Goal: Task Accomplishment & Management: Complete application form

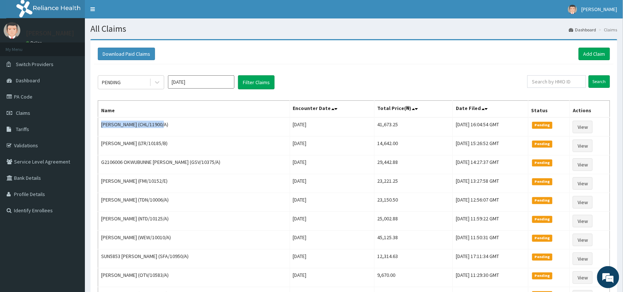
click at [595, 54] on link "Add Claim" at bounding box center [594, 54] width 31 height 13
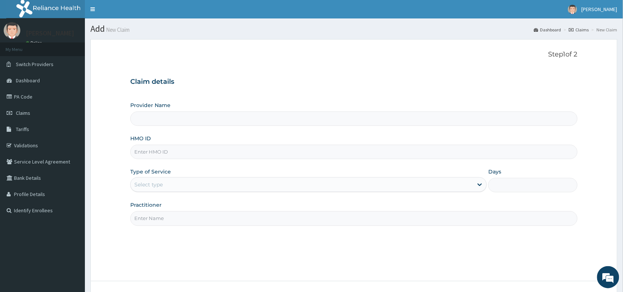
type input "Reliance Family Clinics (RFC) - [GEOGRAPHIC_DATA]"
click at [150, 155] on input "HMO ID" at bounding box center [353, 152] width 447 height 14
paste input "SSV/10150/A"
type input "SSV/10150/A"
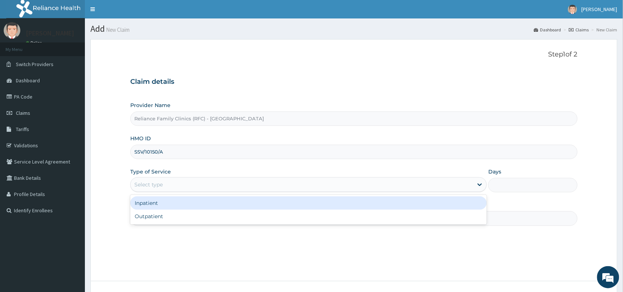
click at [144, 179] on div "Select type" at bounding box center [302, 185] width 343 height 12
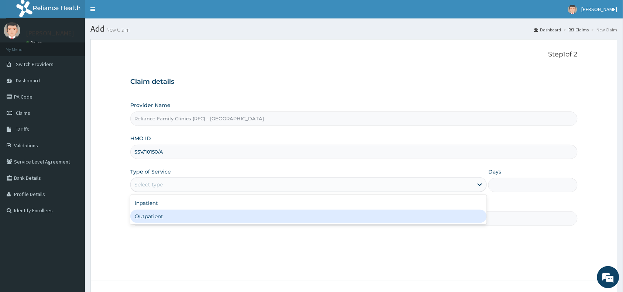
click at [141, 215] on div "Outpatient" at bounding box center [308, 216] width 357 height 13
type input "1"
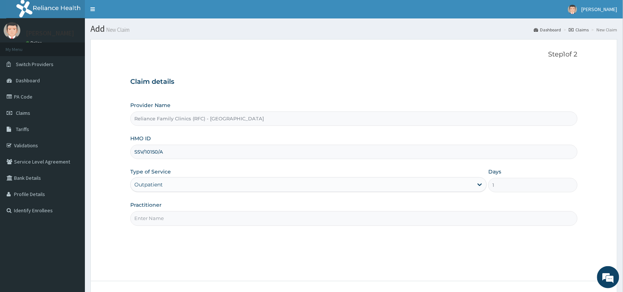
click at [143, 220] on input "Practitioner" at bounding box center [353, 218] width 447 height 14
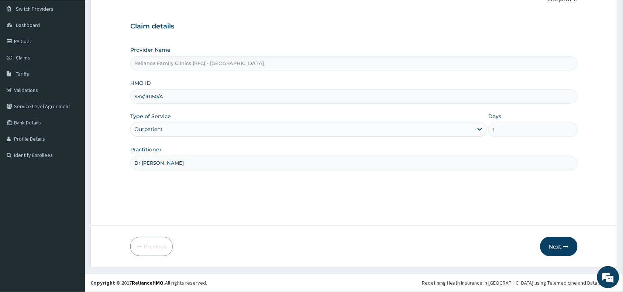
type input "Dr Wini"
click at [556, 244] on button "Next" at bounding box center [559, 246] width 37 height 19
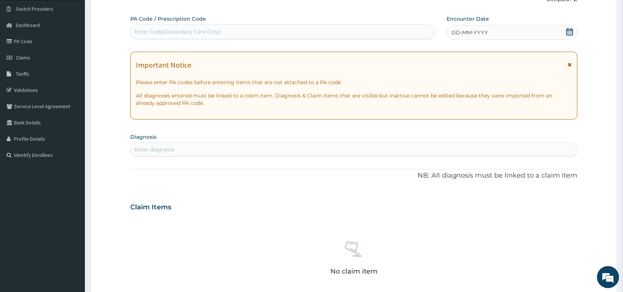
click at [460, 33] on span "DD-MM-YYYY" at bounding box center [470, 32] width 37 height 7
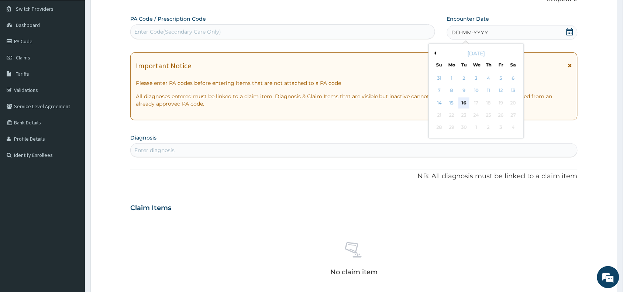
click at [464, 103] on div "16" at bounding box center [464, 102] width 11 height 11
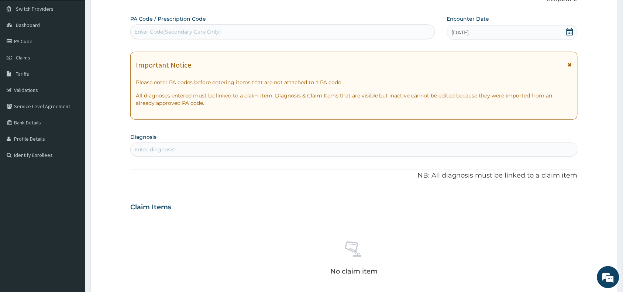
click at [139, 152] on div "Enter diagnosis" at bounding box center [154, 149] width 40 height 7
type input "a"
type input "mala"
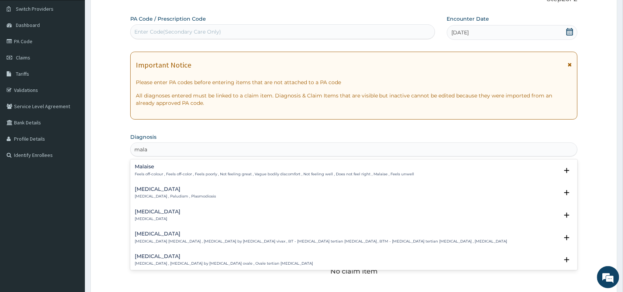
click at [143, 190] on h4 "Malaria" at bounding box center [175, 189] width 81 height 6
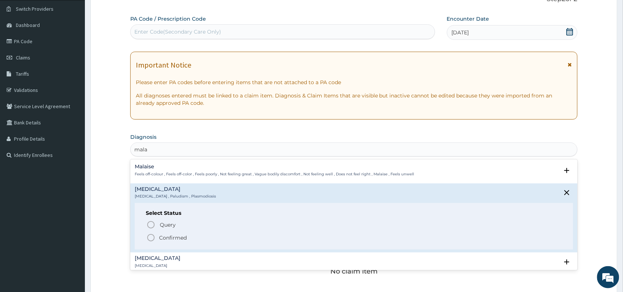
click at [152, 237] on icon "status option filled" at bounding box center [151, 237] width 9 height 9
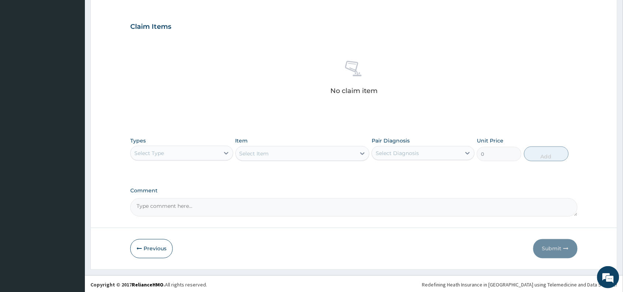
scroll to position [241, 0]
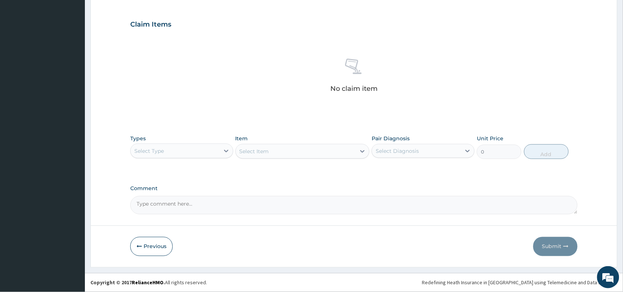
click at [164, 145] on div "Select Type" at bounding box center [175, 151] width 89 height 12
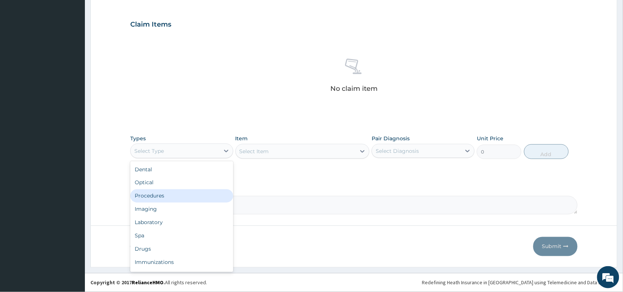
click at [162, 196] on div "Procedures" at bounding box center [181, 195] width 103 height 13
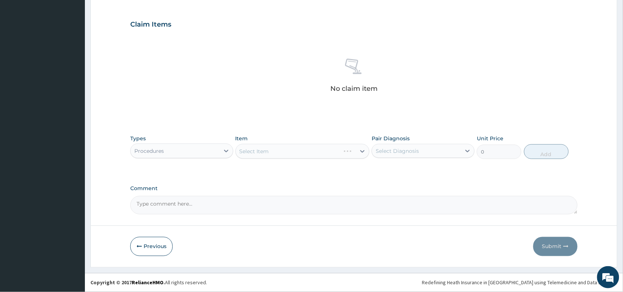
click at [268, 149] on div "Select Item" at bounding box center [303, 151] width 134 height 15
click at [268, 149] on div "Select Item" at bounding box center [255, 151] width 30 height 7
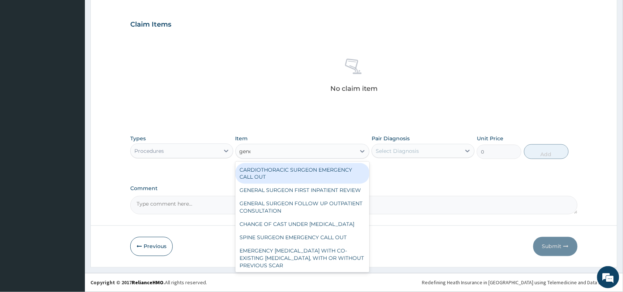
type input "gener"
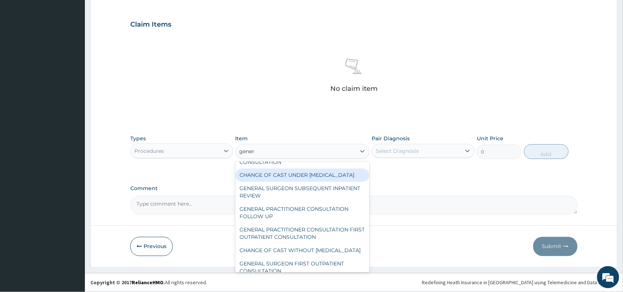
scroll to position [37, 0]
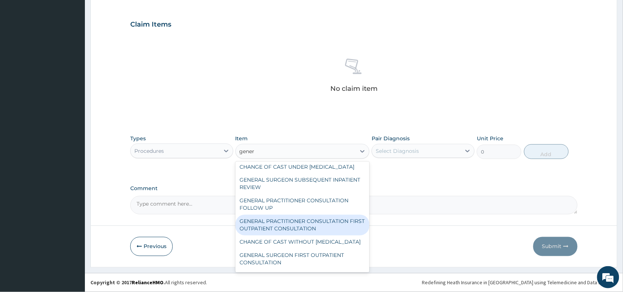
click at [276, 236] on div "GENERAL PRACTITIONER CONSULTATION FIRST OUTPATIENT CONSULTATION" at bounding box center [303, 225] width 134 height 21
type input "3370.125"
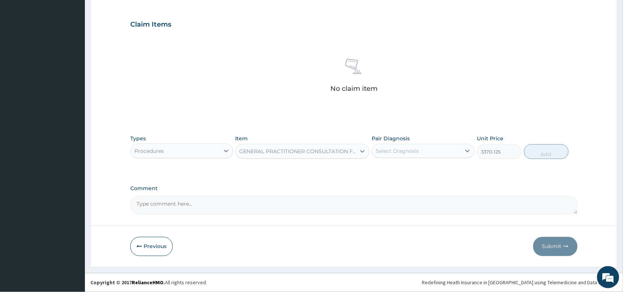
click at [405, 149] on div "Select Diagnosis" at bounding box center [397, 150] width 43 height 7
click at [403, 170] on div "Malaria" at bounding box center [423, 169] width 103 height 15
checkbox input "true"
click at [549, 147] on button "Add" at bounding box center [546, 151] width 45 height 15
type input "0"
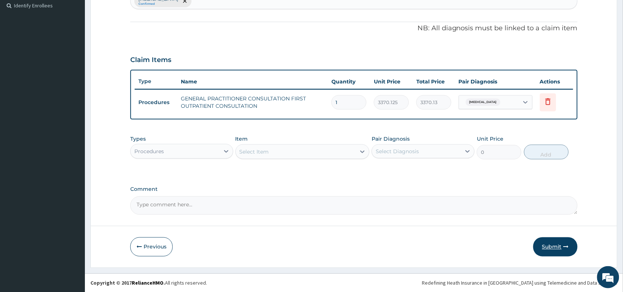
click at [549, 248] on button "Submit" at bounding box center [556, 246] width 44 height 19
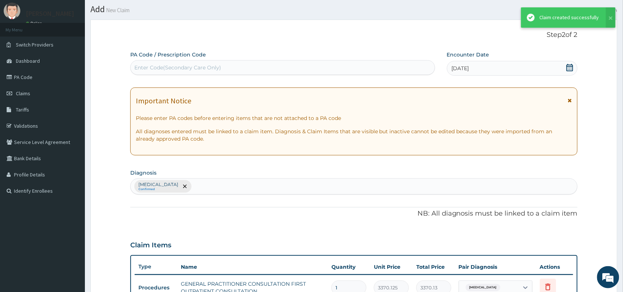
scroll to position [205, 0]
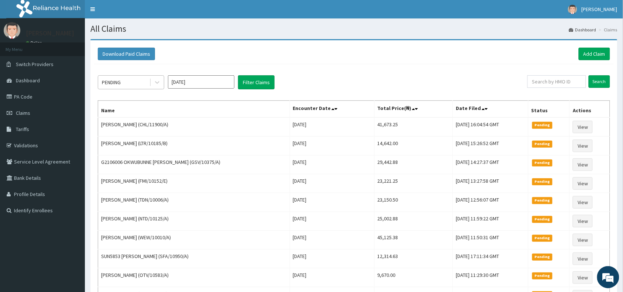
click at [125, 82] on div "PENDING" at bounding box center [123, 82] width 51 height 12
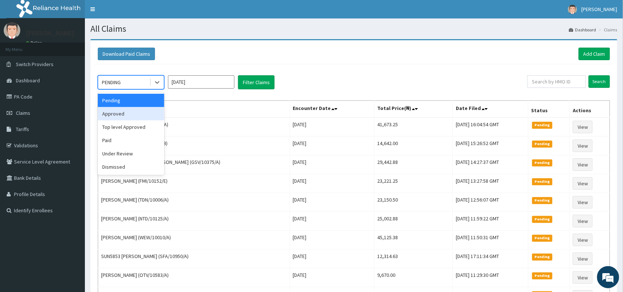
click at [119, 113] on div "Approved" at bounding box center [131, 113] width 66 height 13
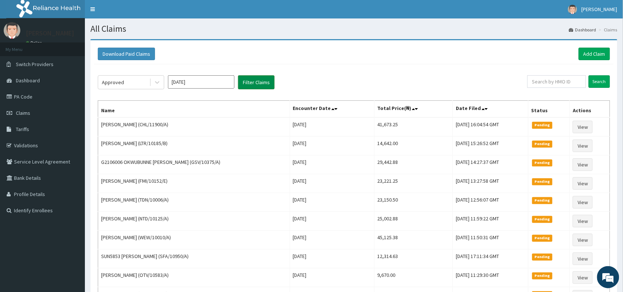
click at [248, 78] on button "Filter Claims" at bounding box center [256, 82] width 37 height 14
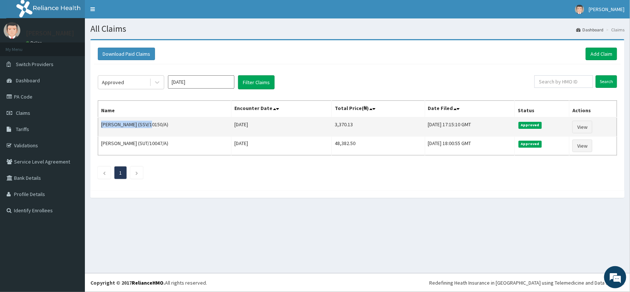
drag, startPoint x: 148, startPoint y: 126, endPoint x: 100, endPoint y: 126, distance: 48.4
click at [100, 126] on td "Deborah Amira Garba (SSV/10150/A)" at bounding box center [164, 126] width 133 height 19
copy td "Deborah Amira Garba"
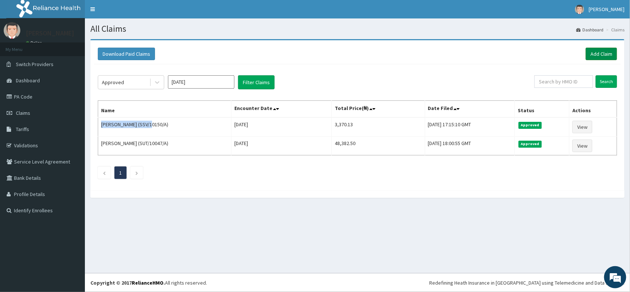
click at [597, 52] on link "Add Claim" at bounding box center [601, 54] width 31 height 13
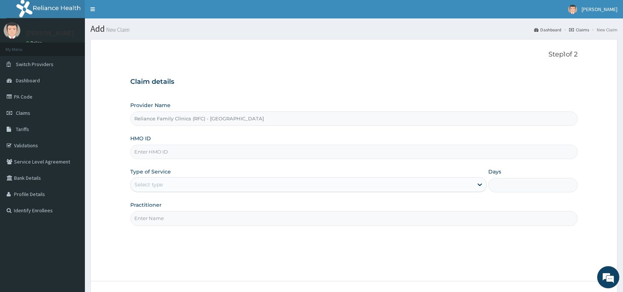
type input "Reliance Family Clinics (RFC) - Abuja"
click at [145, 152] on input "HMO ID" at bounding box center [353, 152] width 447 height 14
paste input "ANS/10116/A"
type input "ANS/10116/A"
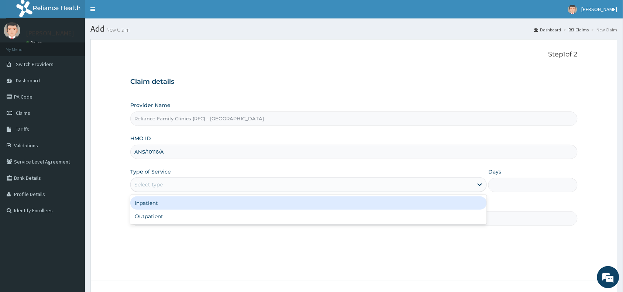
click at [146, 182] on div "Select type" at bounding box center [148, 184] width 28 height 7
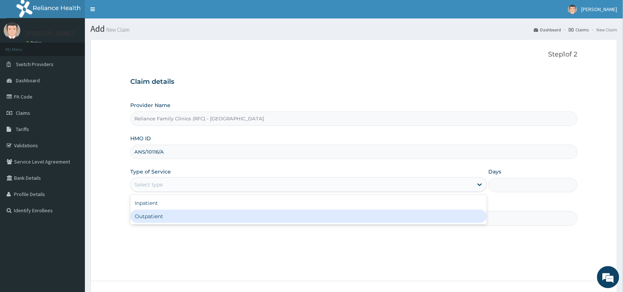
click at [147, 218] on div "Outpatient" at bounding box center [308, 216] width 357 height 13
type input "1"
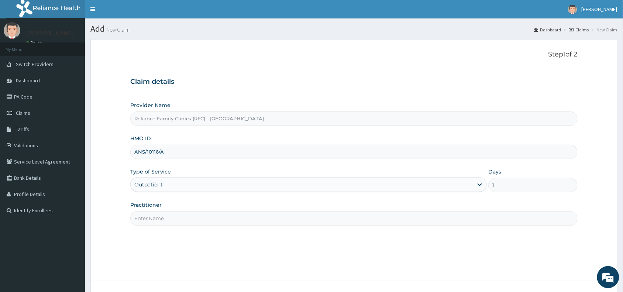
click at [148, 218] on input "Practitioner" at bounding box center [353, 218] width 447 height 14
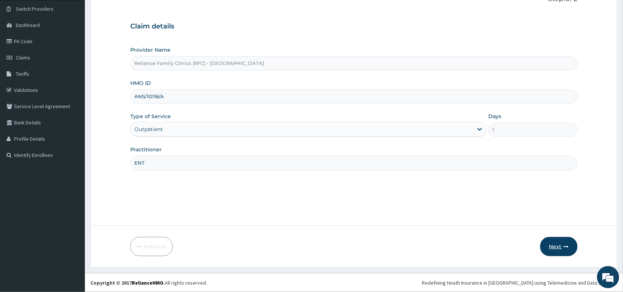
type input "ENT"
click at [564, 247] on icon "button" at bounding box center [566, 246] width 5 height 5
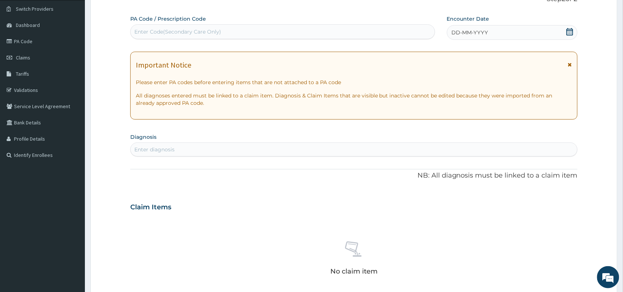
click at [167, 32] on div "Enter Code(Secondary Care Only)" at bounding box center [177, 31] width 87 height 7
paste input "PA/A8BA9E"
type input "PA/A8BA9E"
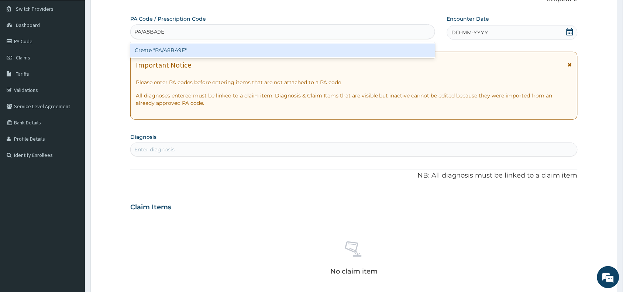
click at [178, 50] on div "Create "PA/A8BA9E"" at bounding box center [282, 50] width 305 height 13
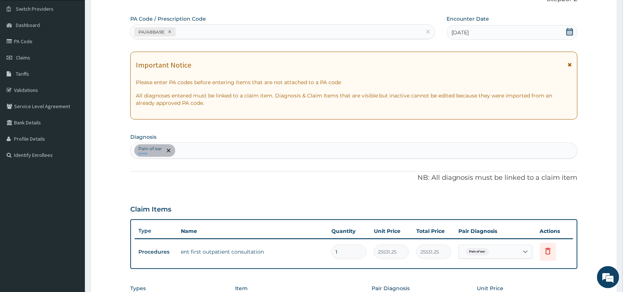
scroll to position [205, 0]
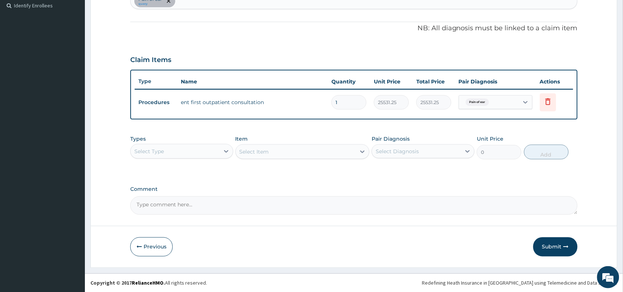
click at [191, 148] on div "Select Type" at bounding box center [175, 151] width 89 height 12
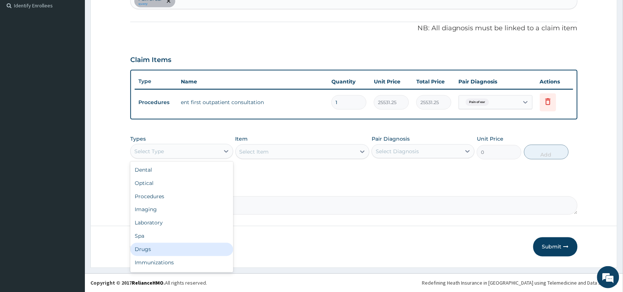
click at [154, 248] on div "Drugs" at bounding box center [181, 249] width 103 height 13
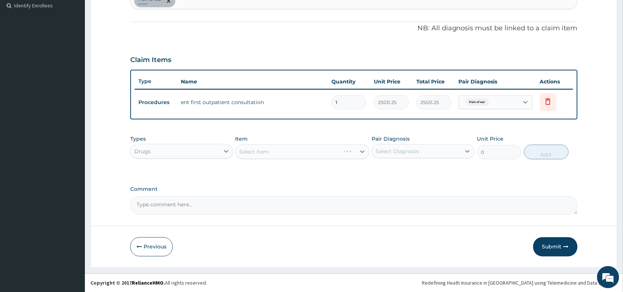
click at [261, 146] on div "Select Item" at bounding box center [303, 151] width 134 height 15
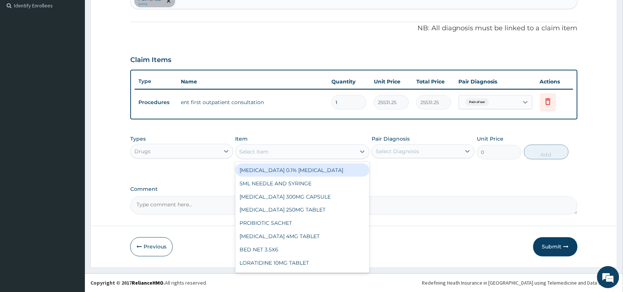
click at [260, 152] on div "Select Item" at bounding box center [255, 151] width 30 height 7
click at [248, 150] on div "Select Item" at bounding box center [255, 151] width 30 height 7
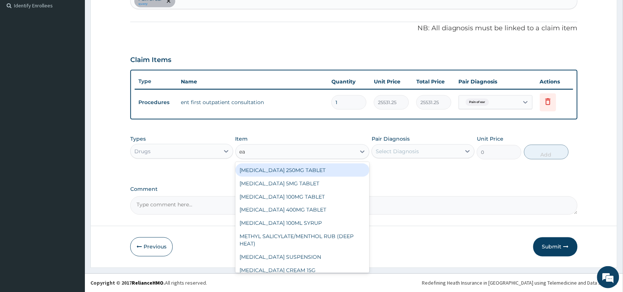
type input "ear"
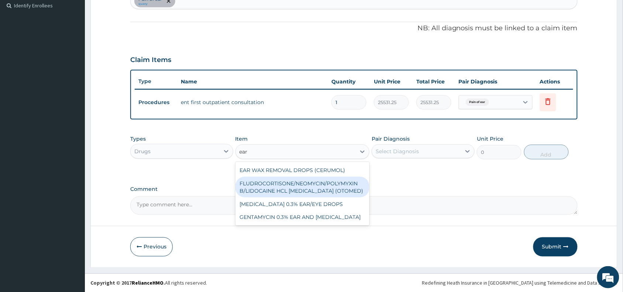
click at [288, 192] on div "FLUDROCORTISONE/NEOMYCIN/POLYMYXIN B/LIDOCAINE HCL EAR DROPS (OTOMED)" at bounding box center [303, 187] width 134 height 21
type input "1069.5"
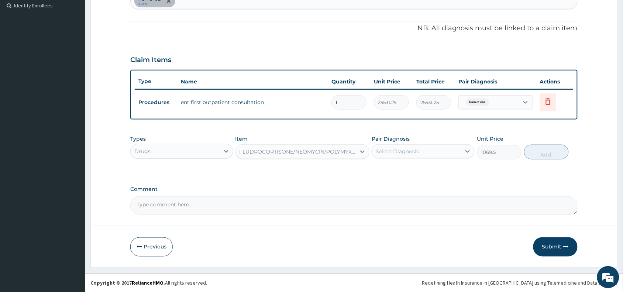
click at [412, 148] on div "Select Diagnosis" at bounding box center [397, 151] width 43 height 7
click at [407, 165] on div "Pain of ear" at bounding box center [423, 170] width 103 height 15
checkbox input "true"
click at [551, 158] on button "Add" at bounding box center [546, 152] width 45 height 15
type input "0"
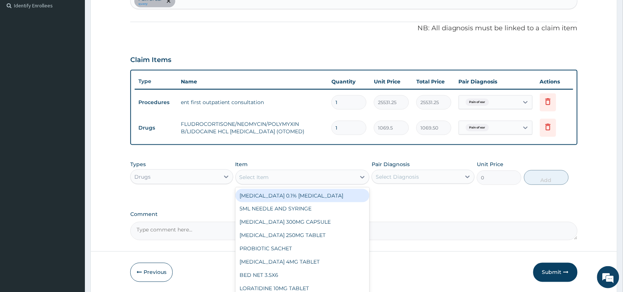
click at [274, 178] on div "Select Item" at bounding box center [296, 177] width 120 height 12
paste input "ibuprofen"
type input "ibuprofen"
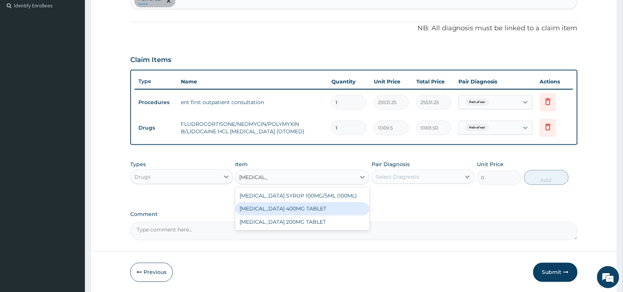
click at [287, 208] on div "[MEDICAL_DATA] 400MG TABLET" at bounding box center [303, 208] width 134 height 13
type input "156"
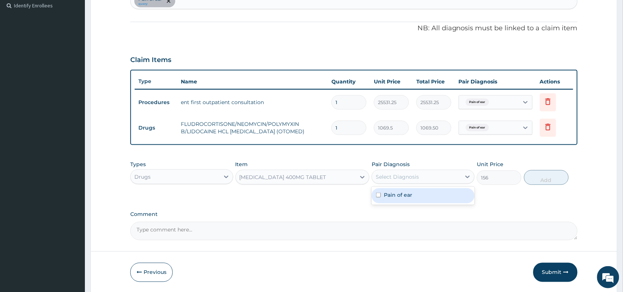
click at [408, 171] on div "Select Diagnosis" at bounding box center [416, 177] width 89 height 12
click at [406, 200] on div "Pain of ear" at bounding box center [423, 195] width 103 height 15
checkbox input "true"
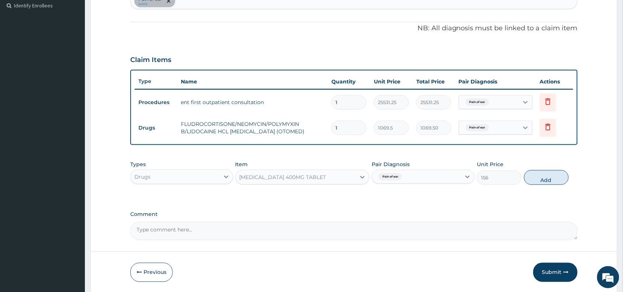
drag, startPoint x: 558, startPoint y: 182, endPoint x: 422, endPoint y: 169, distance: 136.9
click at [552, 181] on button "Add" at bounding box center [546, 177] width 45 height 15
type input "0"
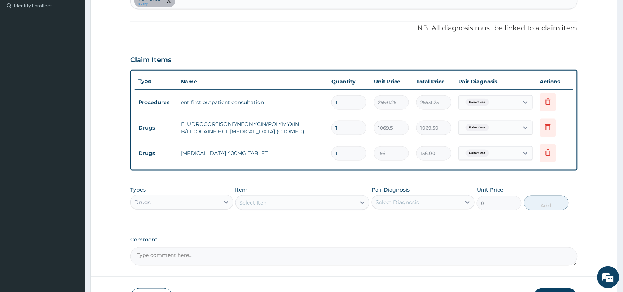
type input "0.00"
type input "6"
type input "936.00"
type input "6"
click at [253, 205] on div "Select Item" at bounding box center [255, 202] width 30 height 7
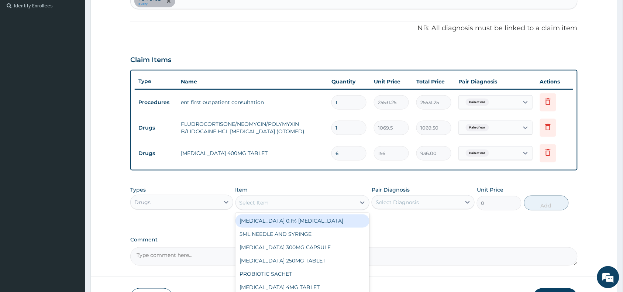
paste input "CIVODEX"
type input "CIVODEX"
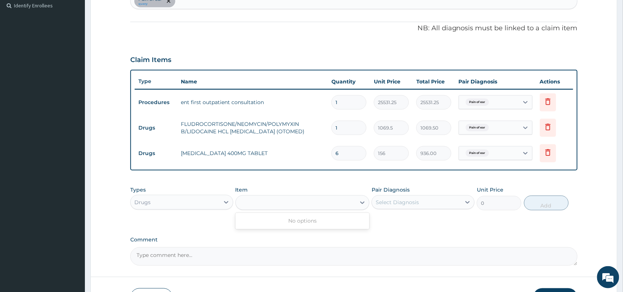
click at [272, 205] on div "CIVODEX" at bounding box center [296, 203] width 120 height 12
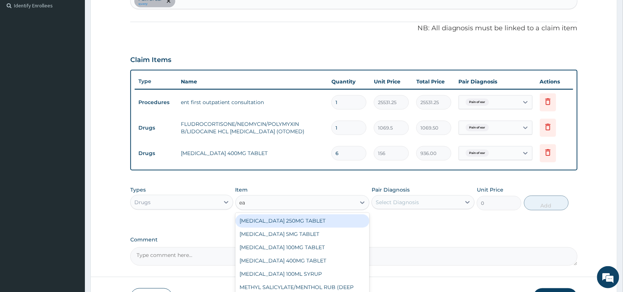
type input "ear"
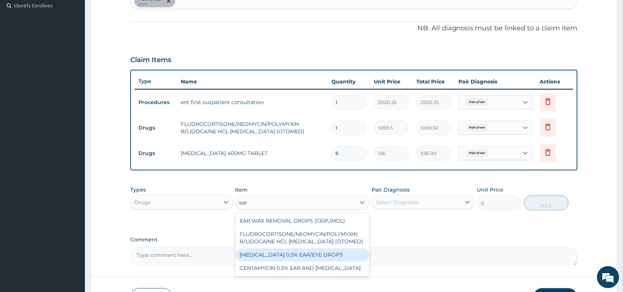
click at [265, 253] on div "[MEDICAL_DATA] 0.3% EAR/EYE DROPS" at bounding box center [303, 254] width 134 height 13
type input "1495"
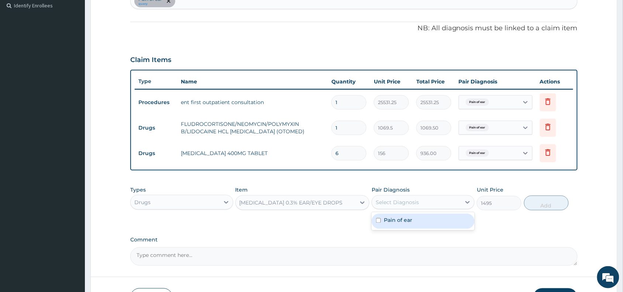
click at [399, 202] on div "Select Diagnosis" at bounding box center [397, 202] width 43 height 7
click at [405, 222] on label "Pain of ear" at bounding box center [398, 220] width 28 height 7
checkbox input "true"
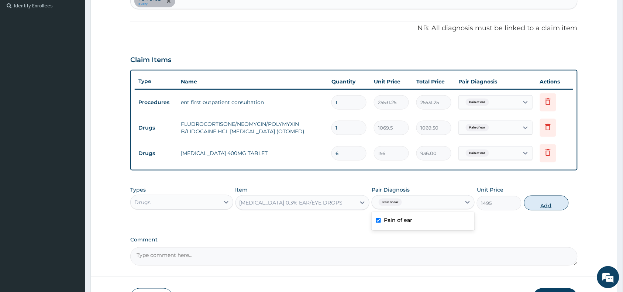
click at [550, 201] on button "Add" at bounding box center [546, 203] width 45 height 15
type input "0"
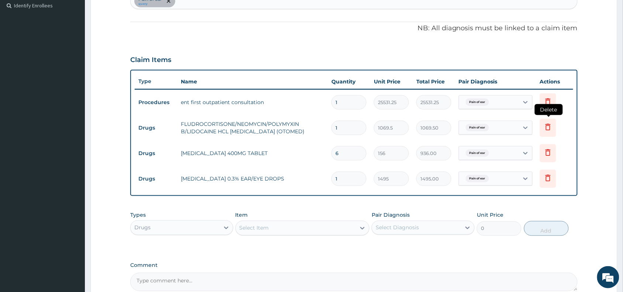
click at [544, 126] on icon at bounding box center [548, 127] width 9 height 9
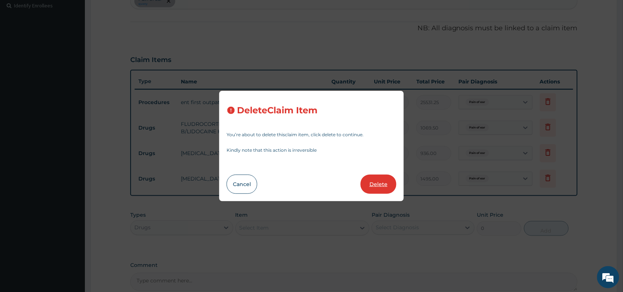
click at [375, 184] on button "Delete" at bounding box center [379, 184] width 36 height 19
type input "6"
type input "156"
type input "936.00"
type input "1"
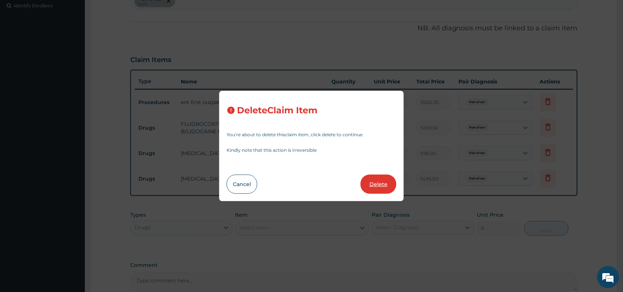
type input "1495"
type input "1495.00"
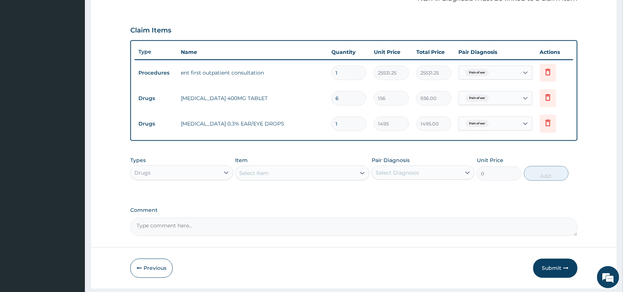
scroll to position [256, 0]
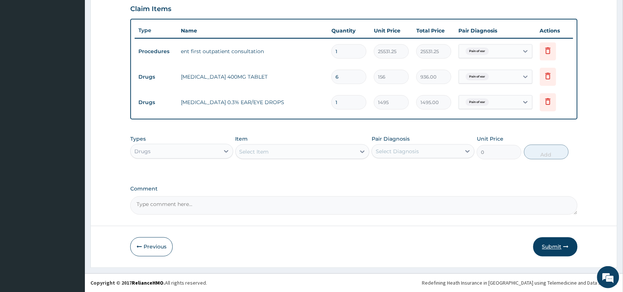
click at [548, 244] on button "Submit" at bounding box center [556, 246] width 44 height 19
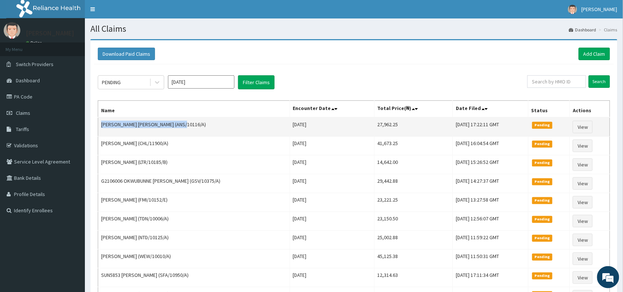
drag, startPoint x: 182, startPoint y: 125, endPoint x: 102, endPoint y: 124, distance: 79.8
click at [102, 124] on td "Temitope Grace Oluwakemi Suleiman (ANS/10116/A)" at bounding box center [194, 126] width 192 height 19
copy td "Temitope Grace Oluwakemi Suleiman"
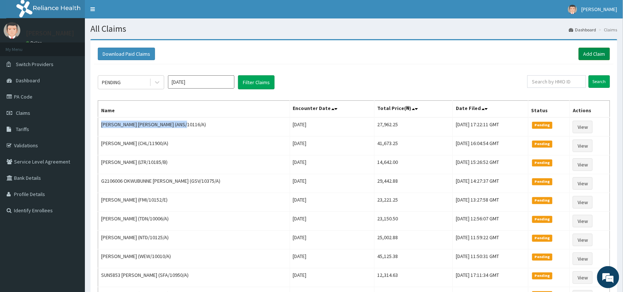
click at [594, 52] on link "Add Claim" at bounding box center [594, 54] width 31 height 13
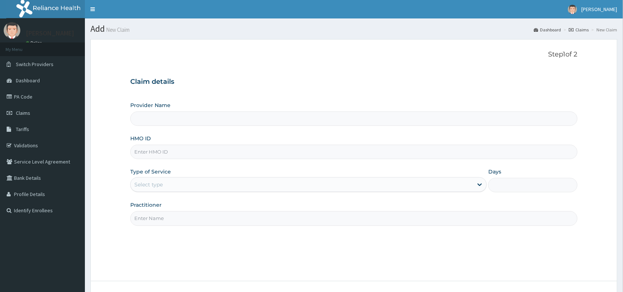
type input "TFO/10017/A"
type input "Reliance Family Clinics (RFC) - [GEOGRAPHIC_DATA]"
type input "TFO/10017/A"
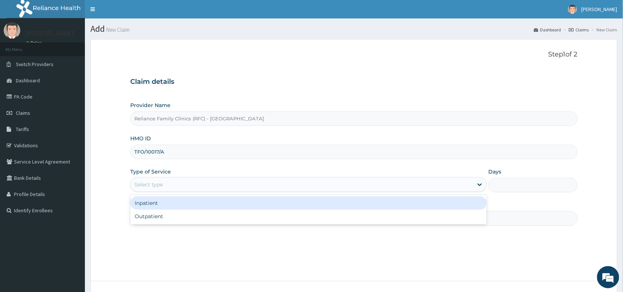
click at [150, 180] on div "Select type" at bounding box center [302, 185] width 343 height 12
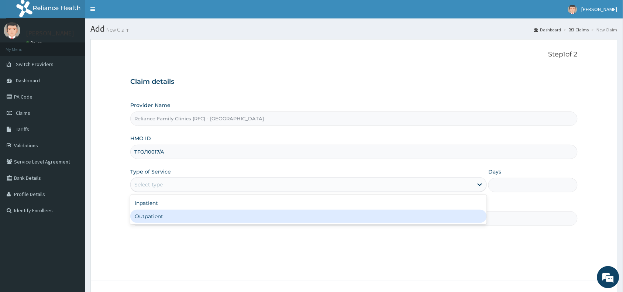
click at [154, 216] on div "Outpatient" at bounding box center [308, 216] width 357 height 13
type input "1"
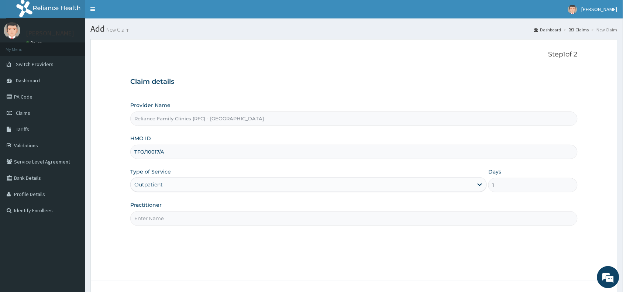
click at [154, 219] on input "Practitioner" at bounding box center [353, 218] width 447 height 14
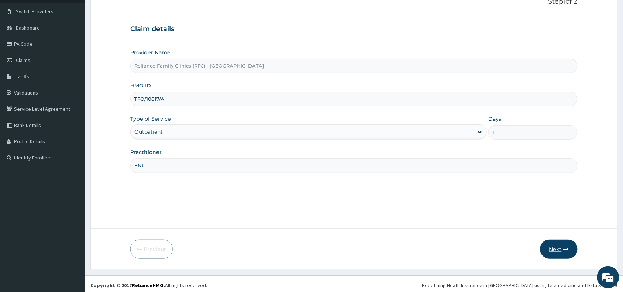
scroll to position [55, 0]
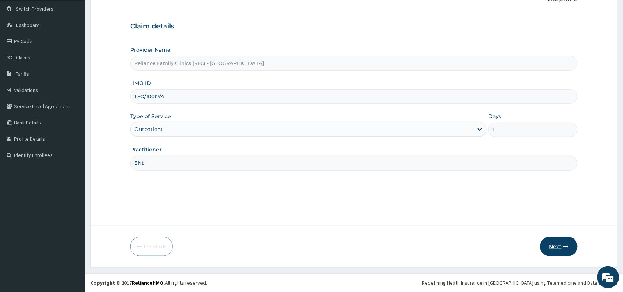
type input "ENt"
click at [561, 243] on button "Next" at bounding box center [559, 246] width 37 height 19
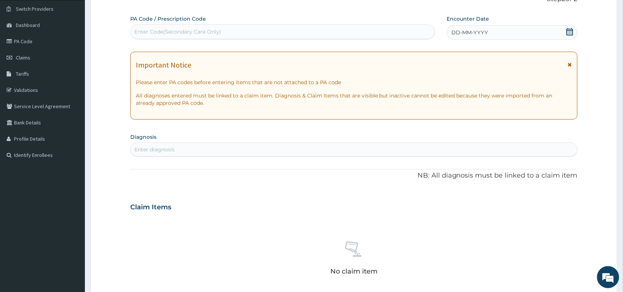
scroll to position [0, 0]
click at [174, 28] on div "Enter Code(Secondary Care Only)" at bounding box center [177, 31] width 87 height 7
paste input "PA/CE67B1"
type input "PA/CE67B1"
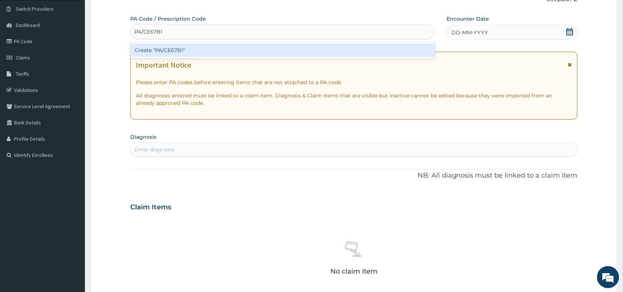
click at [179, 47] on div "Create "PA/CE67B1"" at bounding box center [282, 50] width 305 height 13
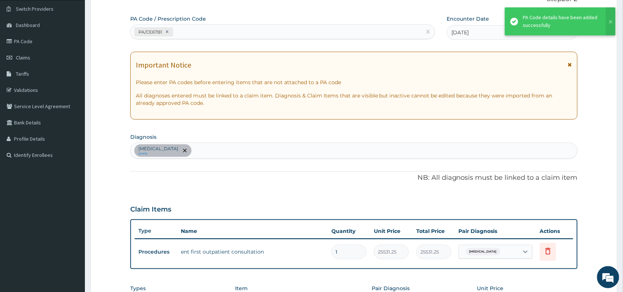
scroll to position [205, 0]
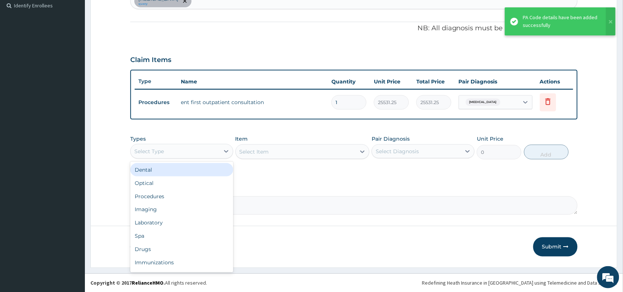
click at [180, 149] on div "Select Type" at bounding box center [175, 151] width 89 height 12
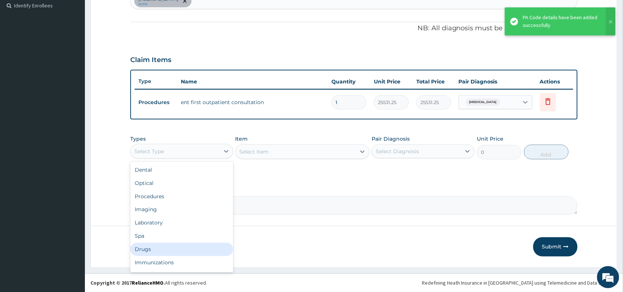
click at [141, 248] on div "Drugs" at bounding box center [181, 249] width 103 height 13
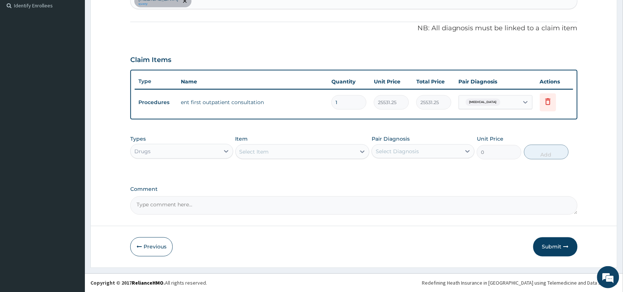
click at [262, 154] on div "Select Item" at bounding box center [255, 151] width 30 height 7
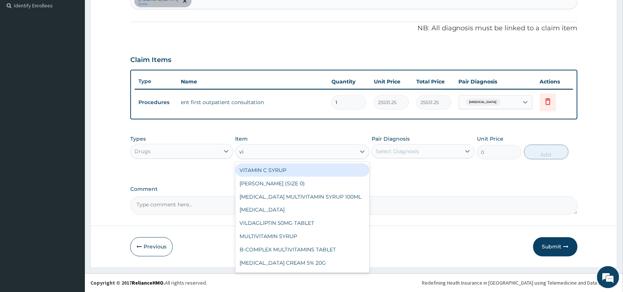
type input "vit"
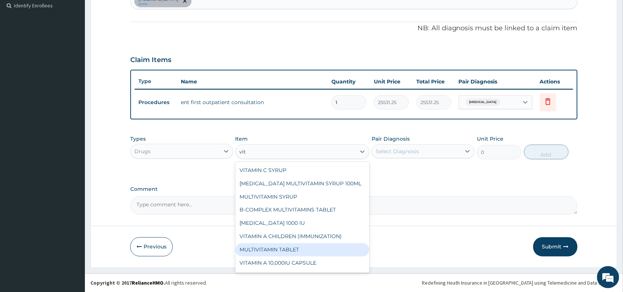
click at [284, 245] on div "MULTIVITAMIN TABLET" at bounding box center [303, 249] width 134 height 13
type input "11.5"
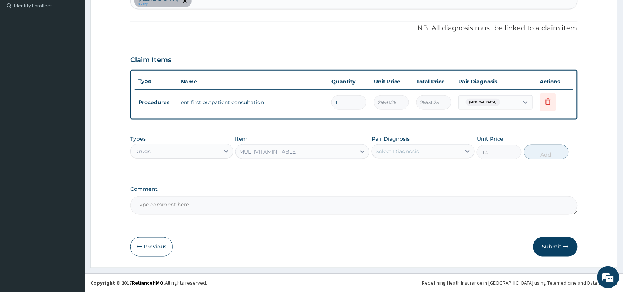
click at [294, 149] on div "MULTIVITAMIN TABLET" at bounding box center [269, 151] width 59 height 7
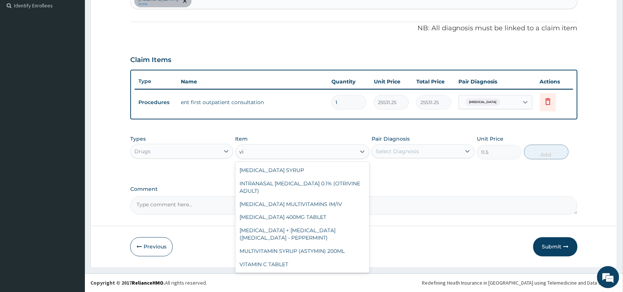
scroll to position [68, 0]
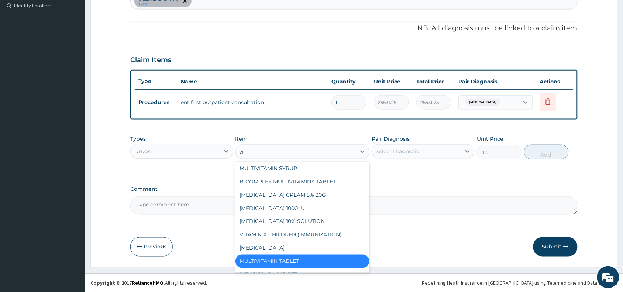
type input "vit"
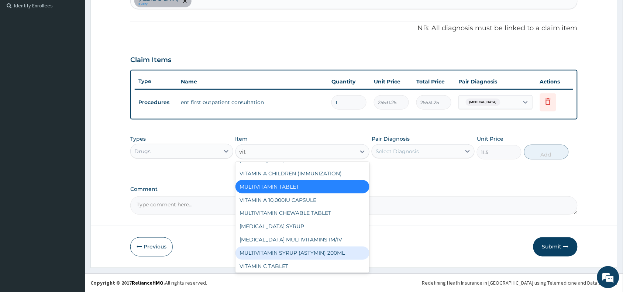
scroll to position [65, 0]
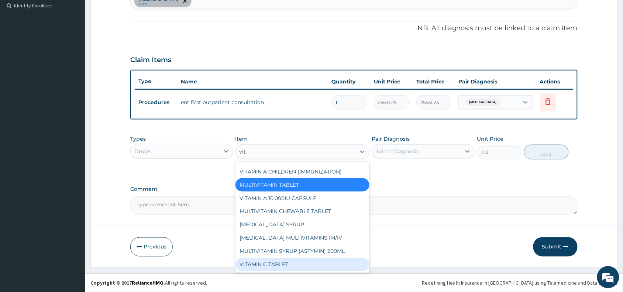
drag, startPoint x: 313, startPoint y: 261, endPoint x: 409, endPoint y: 169, distance: 132.4
click at [313, 259] on div "VITAMIN C TABLET" at bounding box center [303, 264] width 134 height 13
type input "20"
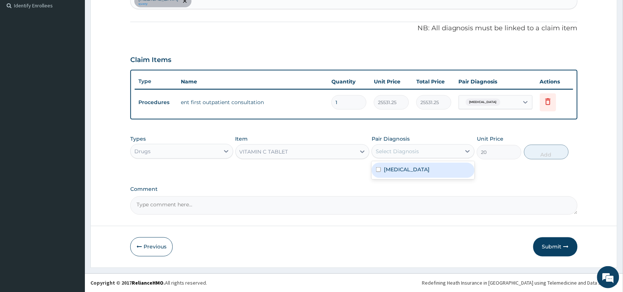
click at [408, 146] on div "Select Diagnosis" at bounding box center [416, 151] width 89 height 12
drag, startPoint x: 405, startPoint y: 169, endPoint x: 438, endPoint y: 169, distance: 32.9
click at [404, 169] on label "Otorrhea" at bounding box center [407, 169] width 46 height 7
checkbox input "true"
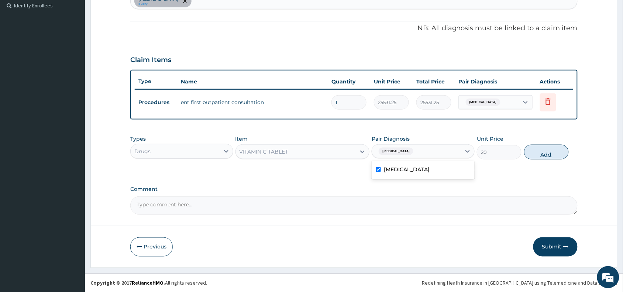
click at [538, 152] on button "Add" at bounding box center [546, 152] width 45 height 15
type input "0"
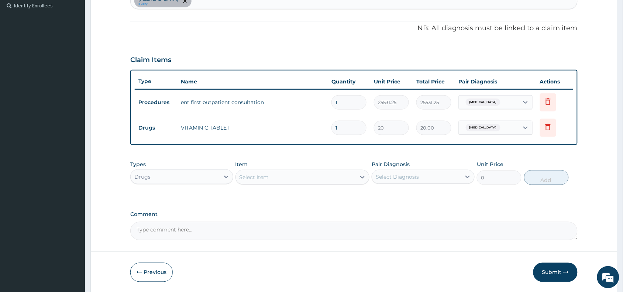
type input "0.00"
type input "7"
type input "140.00"
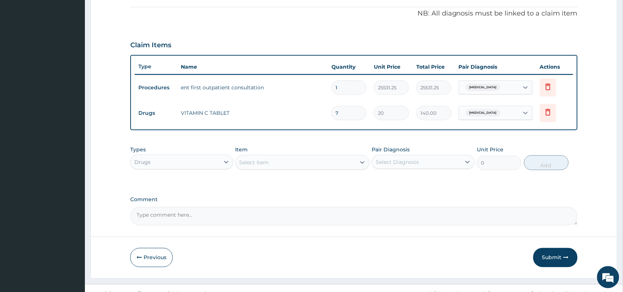
scroll to position [230, 0]
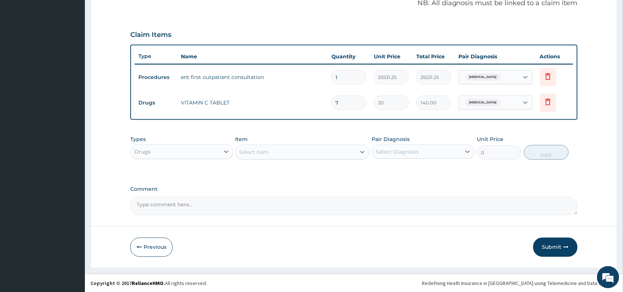
click at [346, 106] on input "7" at bounding box center [349, 103] width 35 height 14
type input "0.00"
type input "1"
type input "20.00"
type input "14"
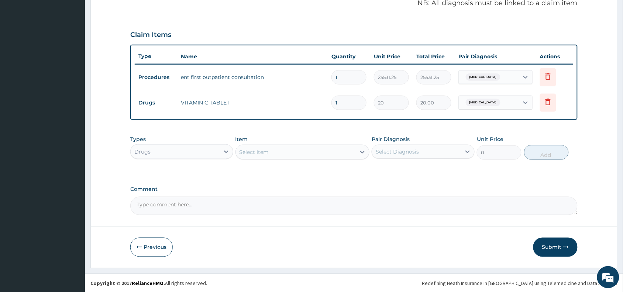
type input "280.00"
type input "14"
click at [554, 246] on button "Submit" at bounding box center [556, 247] width 44 height 19
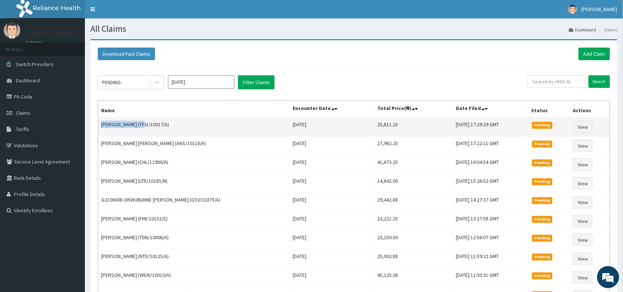
drag, startPoint x: 138, startPoint y: 126, endPoint x: 102, endPoint y: 126, distance: 35.4
click at [102, 126] on td "Joseph Okita Alo (TFO/10017/A)" at bounding box center [194, 126] width 192 height 19
copy td "Joseph Okita Alo"
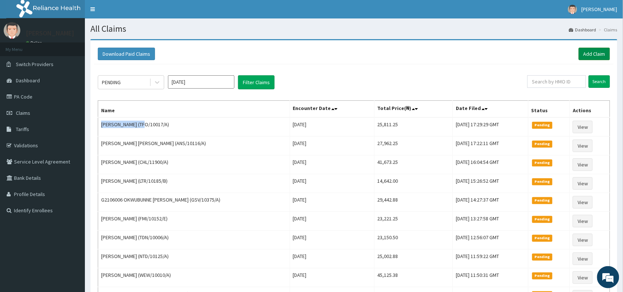
click at [591, 51] on link "Add Claim" at bounding box center [594, 54] width 31 height 13
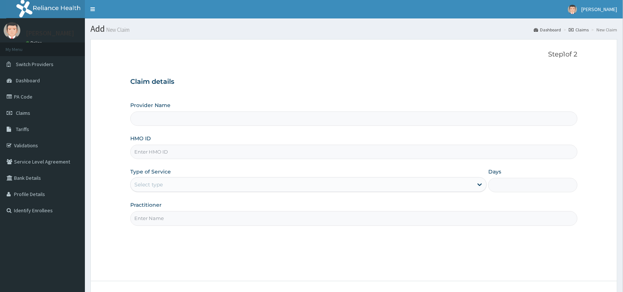
click at [146, 158] on input "HMO ID" at bounding box center [353, 152] width 447 height 14
paste input "SSV/10150/A"
type input "SSV/10150/A"
type input "Reliance Family Clinics (RFC) - [GEOGRAPHIC_DATA]"
type input "SSV/10150/A"
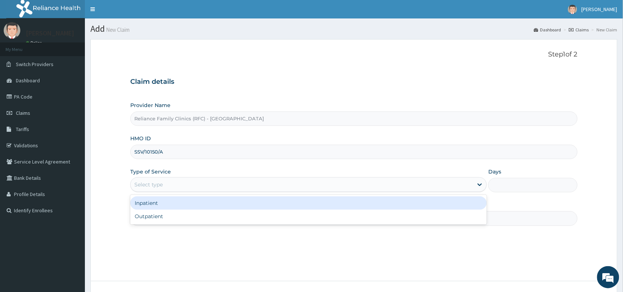
click at [152, 178] on div "Select type" at bounding box center [308, 184] width 357 height 15
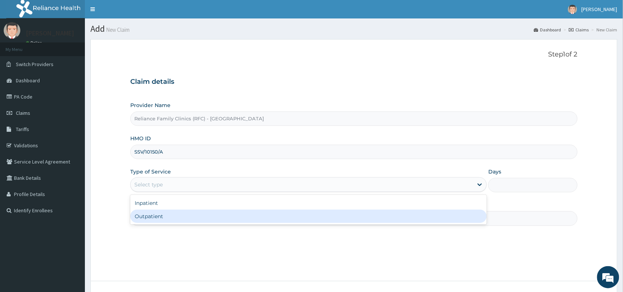
click at [152, 217] on div "Outpatient" at bounding box center [308, 216] width 357 height 13
type input "1"
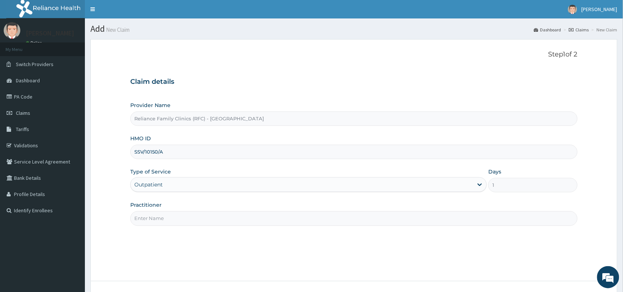
click at [150, 220] on input "Practitioner" at bounding box center [353, 218] width 447 height 14
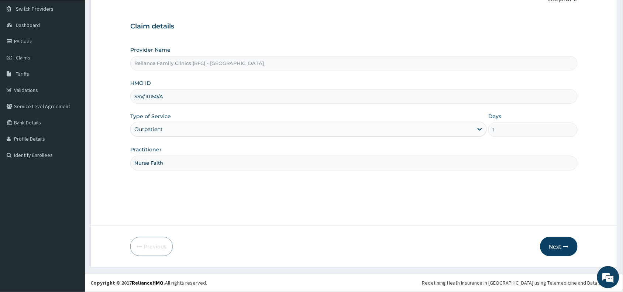
type input "Nurse Faith"
click at [559, 247] on button "Next" at bounding box center [559, 246] width 37 height 19
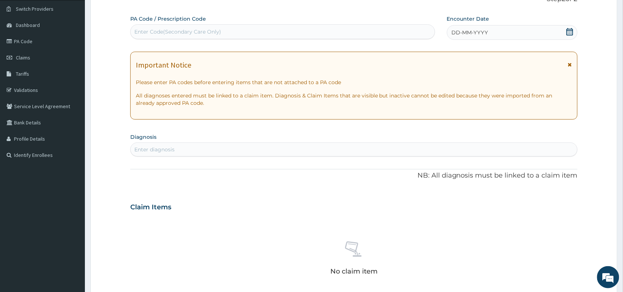
click at [163, 29] on div "Enter Code(Secondary Care Only)" at bounding box center [177, 31] width 87 height 7
paste input "PA/CD6060"
type input "PA/CD6060"
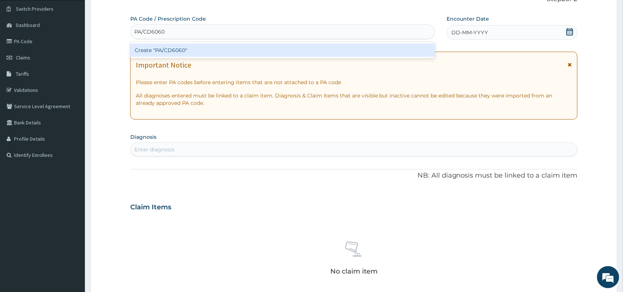
click at [168, 45] on div "Create "PA/CD6060"" at bounding box center [282, 50] width 305 height 13
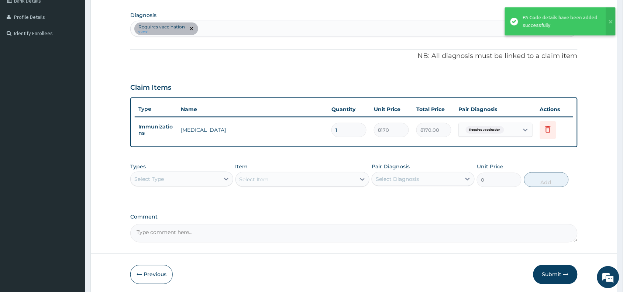
scroll to position [205, 0]
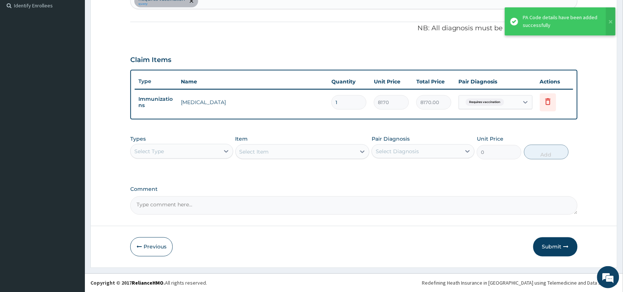
click at [182, 146] on div "Select Type" at bounding box center [175, 151] width 89 height 12
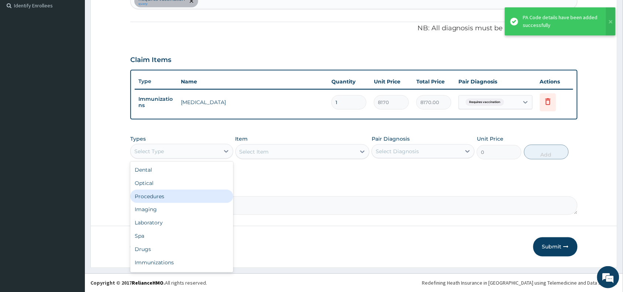
click at [167, 196] on div "Procedures" at bounding box center [181, 196] width 103 height 13
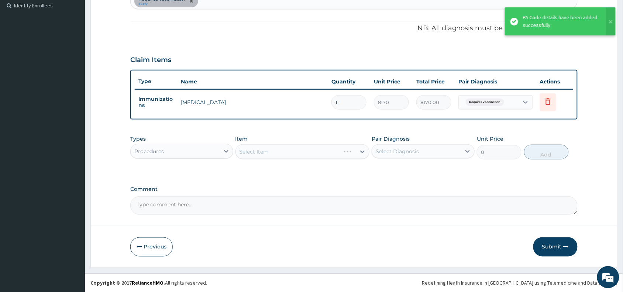
click at [266, 153] on div "Select Item" at bounding box center [303, 151] width 134 height 15
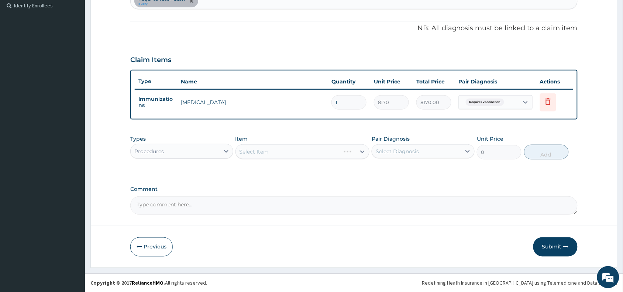
click at [270, 146] on div "Select Item" at bounding box center [303, 151] width 134 height 15
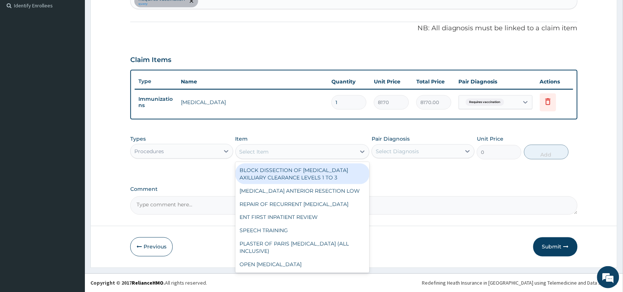
click at [270, 146] on div "Select Item" at bounding box center [296, 152] width 120 height 12
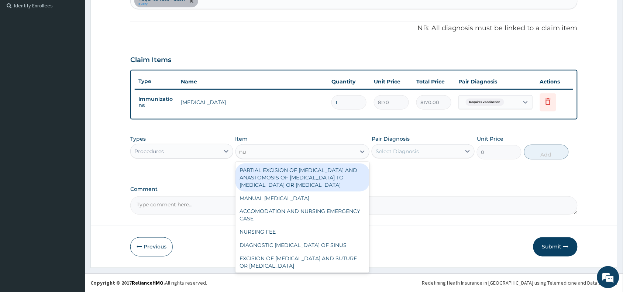
type input "nur"
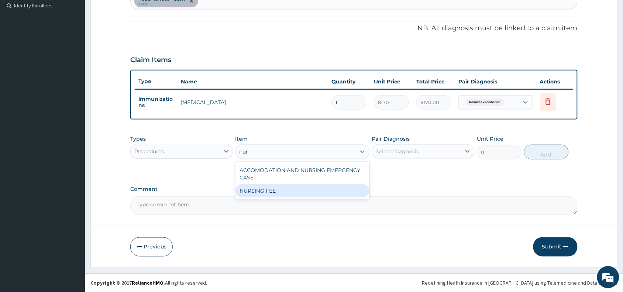
click at [291, 195] on div "NURSING FEE" at bounding box center [303, 190] width 134 height 13
type input "1500"
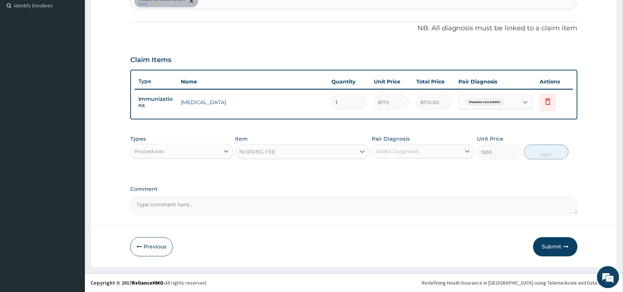
click at [403, 148] on div "Select Diagnosis" at bounding box center [397, 151] width 43 height 7
click at [402, 171] on label "Requires vaccination" at bounding box center [412, 169] width 56 height 7
checkbox input "true"
click at [543, 157] on button "Add" at bounding box center [546, 152] width 45 height 15
type input "0"
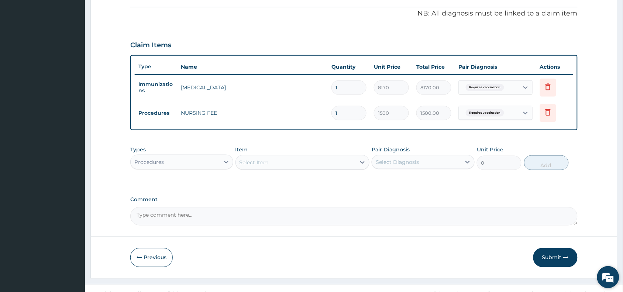
scroll to position [230, 0]
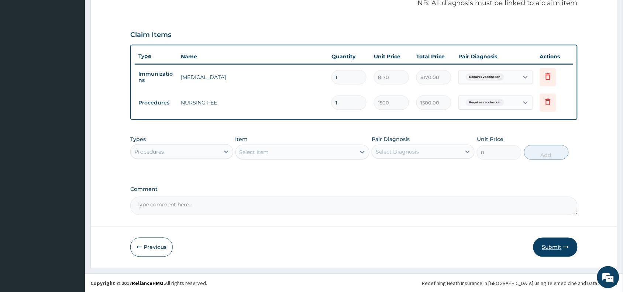
click at [549, 244] on button "Submit" at bounding box center [556, 247] width 44 height 19
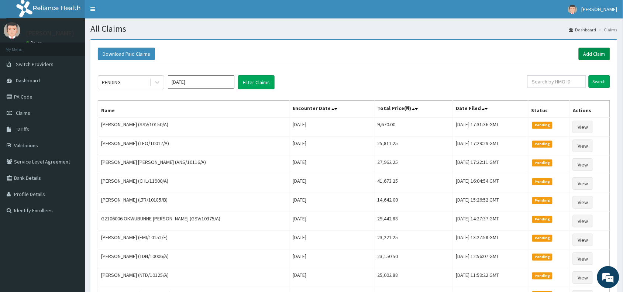
click at [595, 52] on link "Add Claim" at bounding box center [594, 54] width 31 height 13
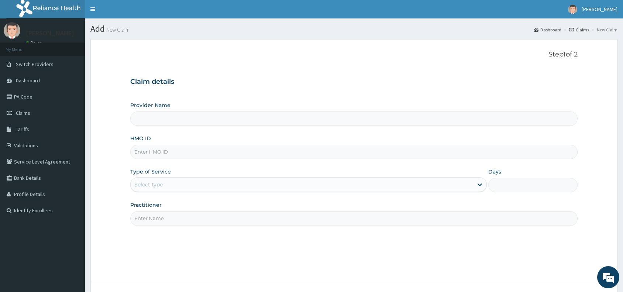
type input "Reliance Family Clinics (RFC) - [GEOGRAPHIC_DATA]"
click at [148, 148] on input "HMO ID" at bounding box center [353, 152] width 447 height 14
paste input "ORN/10012/A"
type input "ORN/10012/A"
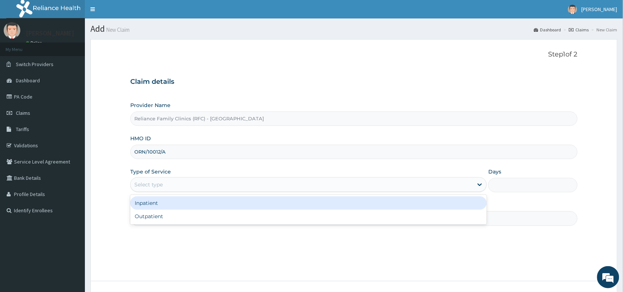
click at [151, 187] on div "Select type" at bounding box center [148, 184] width 28 height 7
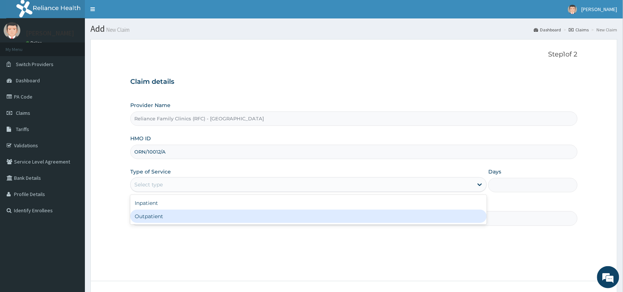
click at [154, 218] on div "Outpatient" at bounding box center [308, 216] width 357 height 13
type input "1"
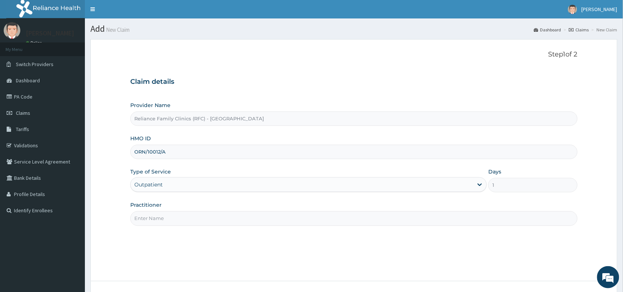
click at [154, 218] on input "Practitioner" at bounding box center [353, 218] width 447 height 14
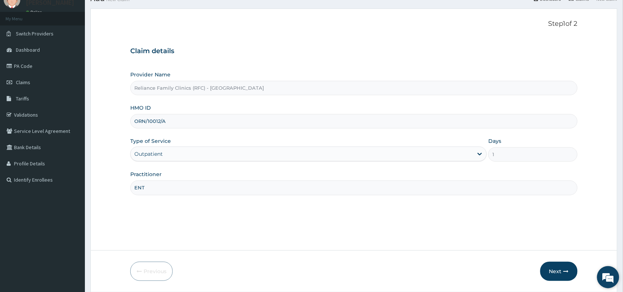
scroll to position [55, 0]
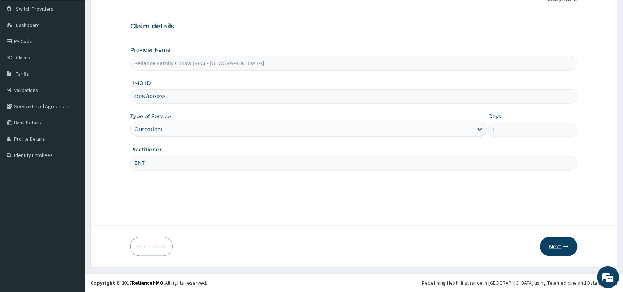
type input "ENT"
click at [553, 248] on button "Next" at bounding box center [559, 246] width 37 height 19
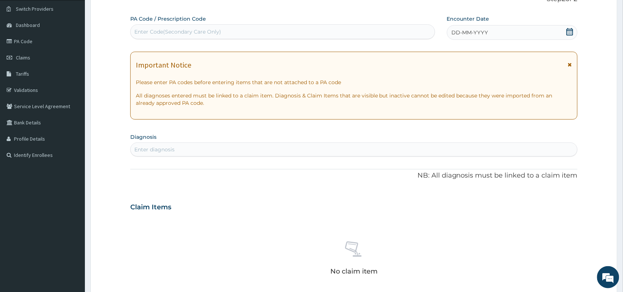
click at [157, 30] on div "Enter Code(Secondary Care Only)" at bounding box center [177, 31] width 87 height 7
paste input "PA/2B5D81"
type input "PA/2B5D81"
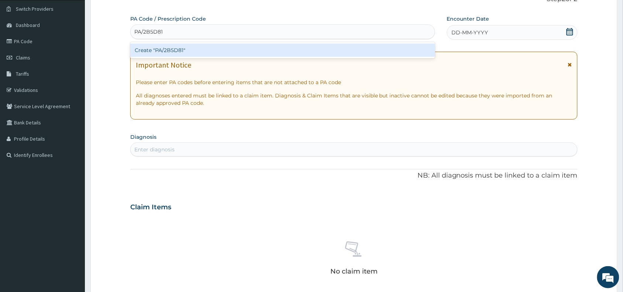
click at [169, 52] on div "Create "PA/2B5D81"" at bounding box center [282, 50] width 305 height 13
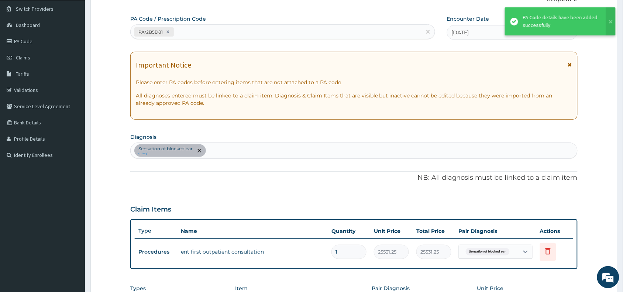
scroll to position [205, 0]
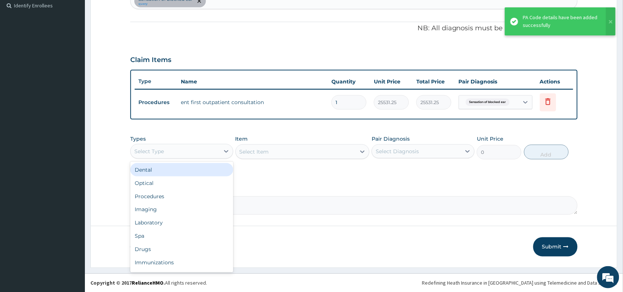
click at [176, 150] on div "Select Type" at bounding box center [175, 151] width 89 height 12
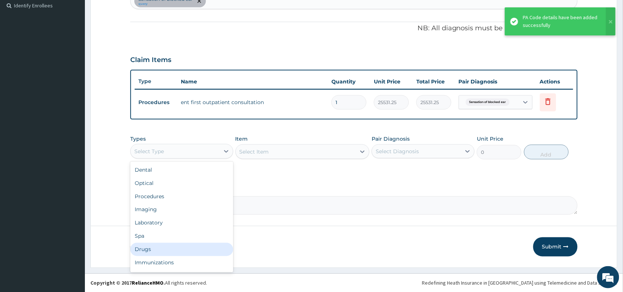
click at [147, 251] on div "Drugs" at bounding box center [181, 249] width 103 height 13
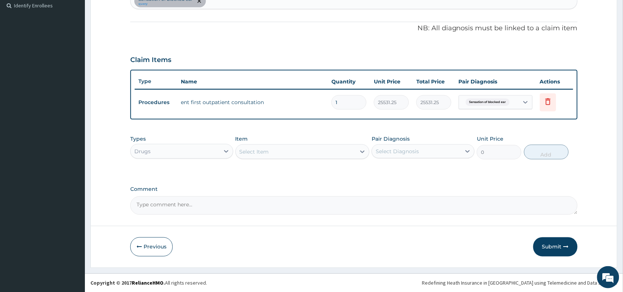
click at [264, 150] on div "Select Item" at bounding box center [255, 151] width 30 height 7
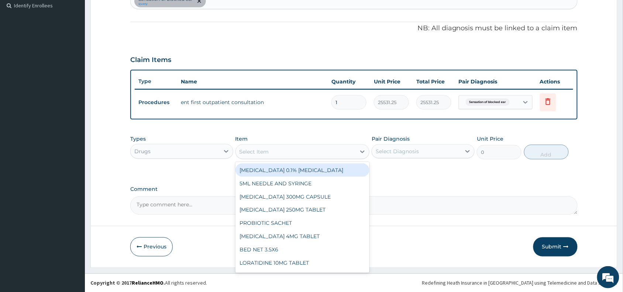
paste input "CERUMOL"
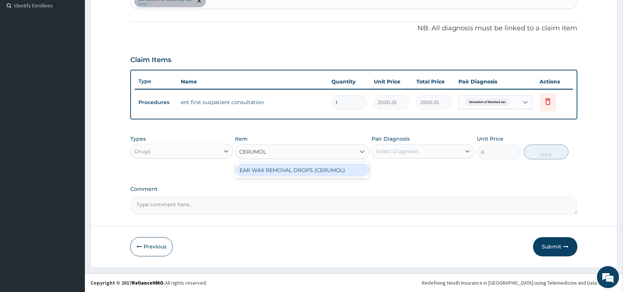
type input "CERUMOL"
click at [283, 168] on div "EAR WAX REMOVAL DROPS (CERUMOL)" at bounding box center [303, 170] width 134 height 13
type input "10350"
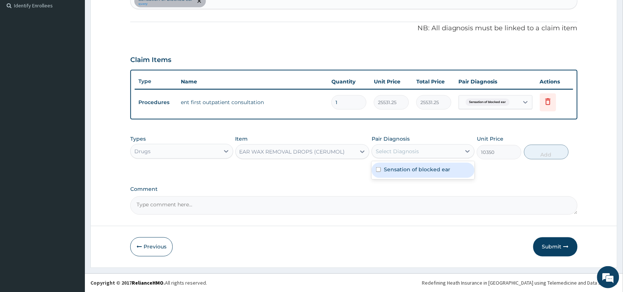
click at [385, 150] on div "Select Diagnosis" at bounding box center [397, 151] width 43 height 7
click at [394, 170] on label "Sensation of blocked ear" at bounding box center [417, 169] width 66 height 7
checkbox input "true"
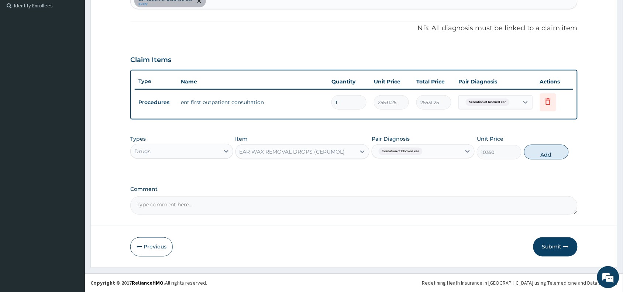
click at [554, 151] on button "Add" at bounding box center [546, 152] width 45 height 15
type input "0"
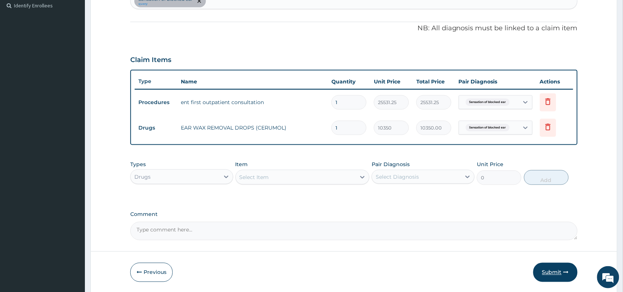
click at [554, 271] on button "Submit" at bounding box center [556, 272] width 44 height 19
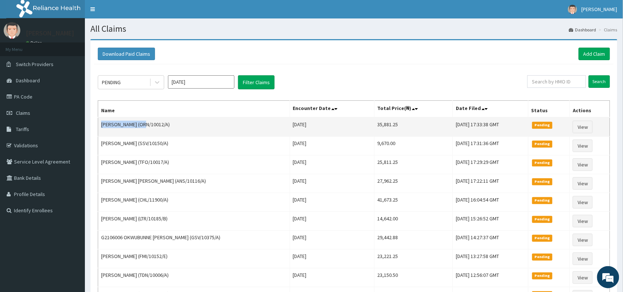
drag, startPoint x: 146, startPoint y: 125, endPoint x: 102, endPoint y: 128, distance: 44.5
click at [102, 128] on td "[PERSON_NAME] (ORN/10012/A)" at bounding box center [194, 126] width 192 height 19
copy td "[PERSON_NAME]"
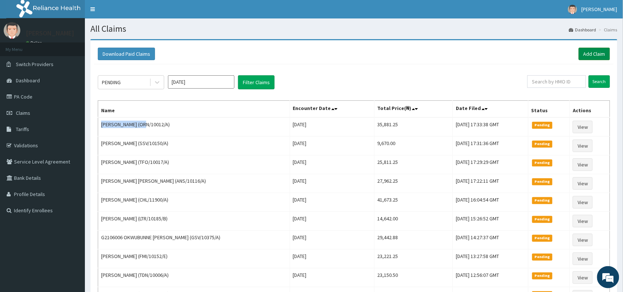
click at [593, 52] on link "Add Claim" at bounding box center [594, 54] width 31 height 13
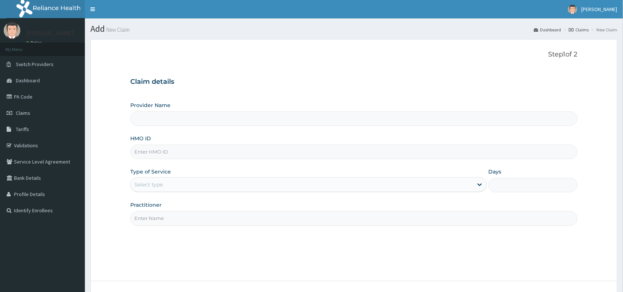
click at [158, 154] on input "HMO ID" at bounding box center [353, 152] width 447 height 14
paste input "RFC/10111/A"
type input "RFC/10111/A"
type input "Reliance Family Clinics (RFC) - [GEOGRAPHIC_DATA]"
type input "RFC/10111/A"
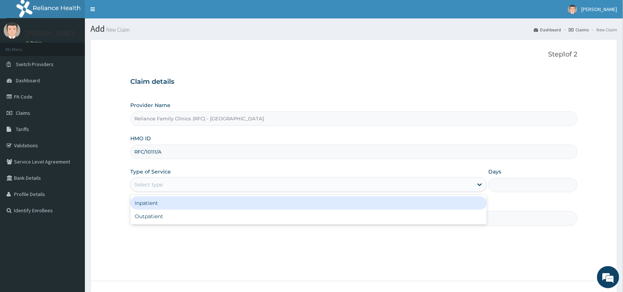
click at [141, 180] on div "Select type" at bounding box center [302, 185] width 343 height 12
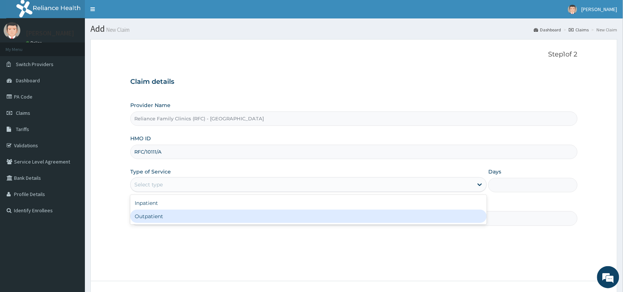
click at [144, 219] on div "Outpatient" at bounding box center [308, 216] width 357 height 13
type input "1"
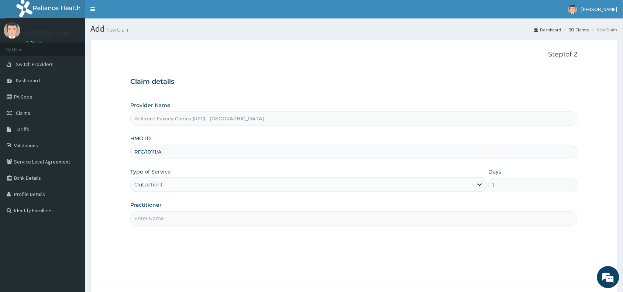
click at [147, 220] on input "Practitioner" at bounding box center [353, 218] width 447 height 14
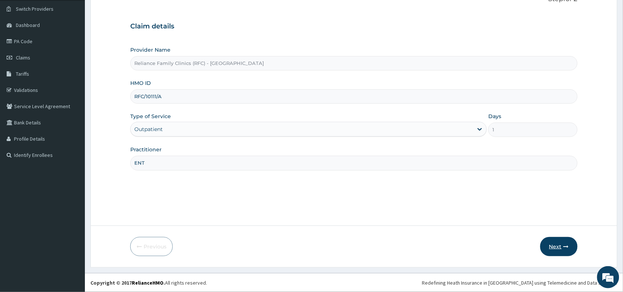
type input "ENT"
click at [553, 245] on button "Next" at bounding box center [559, 246] width 37 height 19
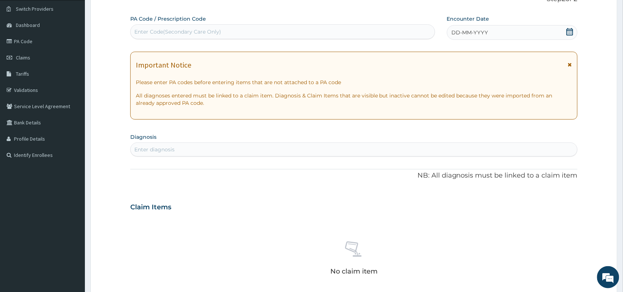
click at [174, 34] on div "Enter Code(Secondary Care Only)" at bounding box center [177, 31] width 87 height 7
paste input "PA/4B3FF4"
type input "PA/4B3FF4"
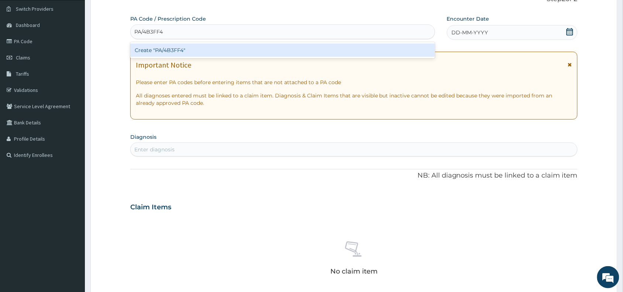
click at [177, 51] on div "Create "PA/4B3FF4"" at bounding box center [282, 50] width 305 height 13
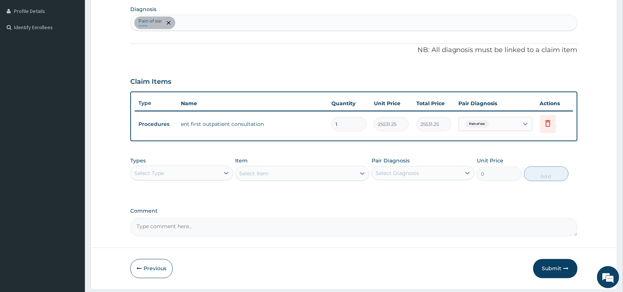
scroll to position [205, 0]
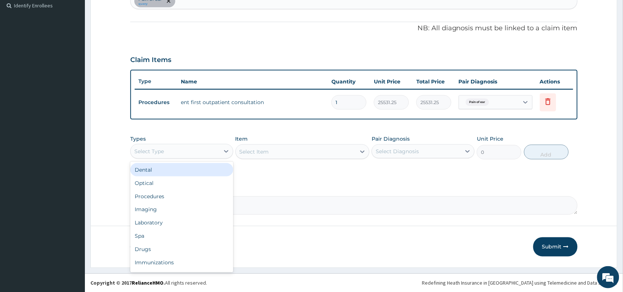
click at [182, 144] on div "Select Type" at bounding box center [181, 151] width 103 height 15
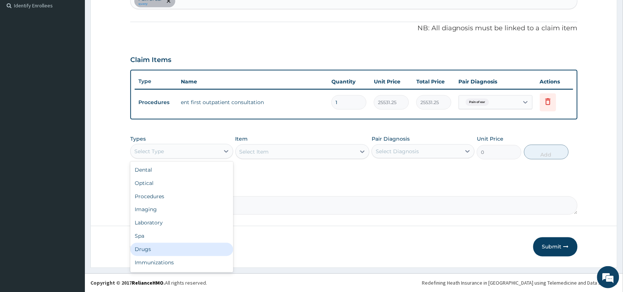
click at [144, 250] on div "Drugs" at bounding box center [181, 249] width 103 height 13
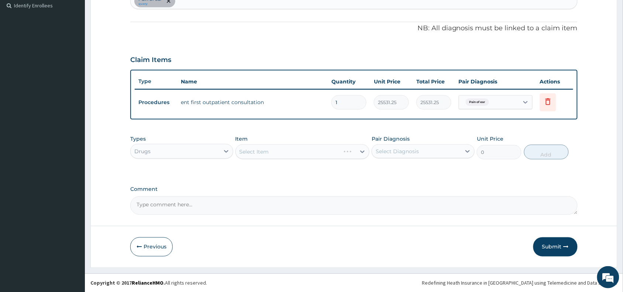
click at [260, 150] on div "Select Item" at bounding box center [303, 151] width 134 height 15
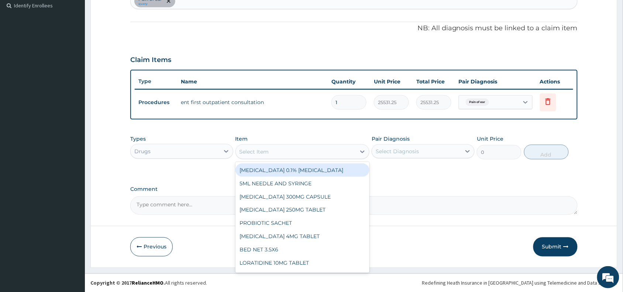
click at [260, 150] on div "Select Item" at bounding box center [255, 151] width 30 height 7
paste input "AUGMENTIN"
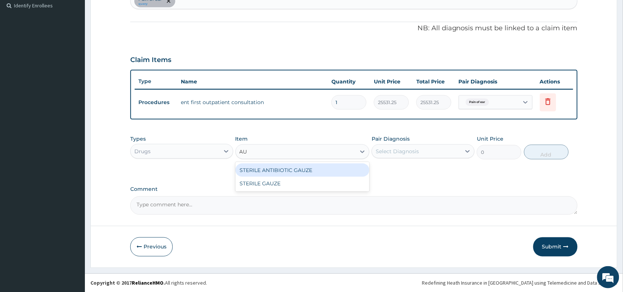
type input "AU"
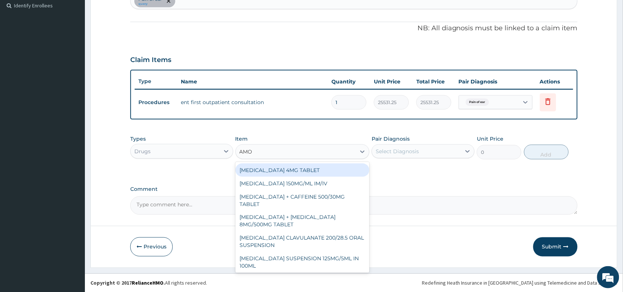
type input "AMOX"
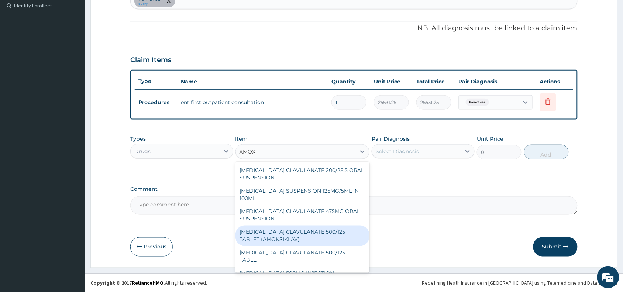
click at [292, 232] on div "AMOXICILLIN CLAVULANATE 500/125 TABLET (AMOKSIKLAV)" at bounding box center [303, 236] width 134 height 21
type input "756"
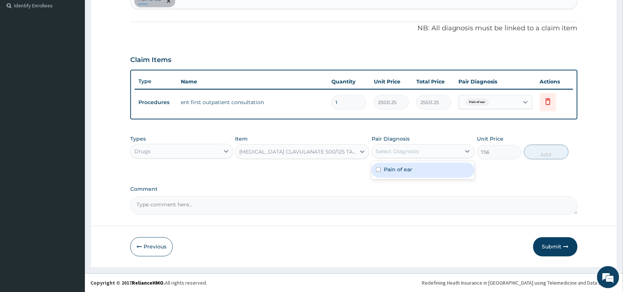
click at [423, 145] on div "Select Diagnosis" at bounding box center [416, 151] width 89 height 12
click at [409, 170] on label "Pain of ear" at bounding box center [398, 169] width 28 height 7
checkbox input "true"
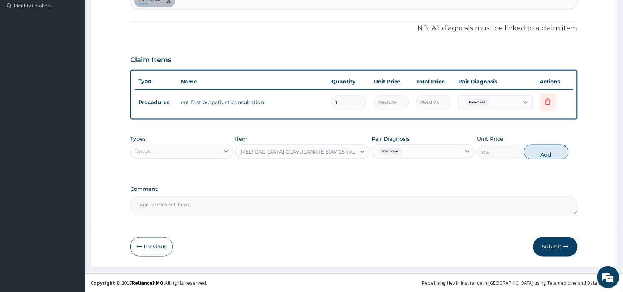
click at [542, 152] on button "Add" at bounding box center [546, 152] width 45 height 15
type input "0"
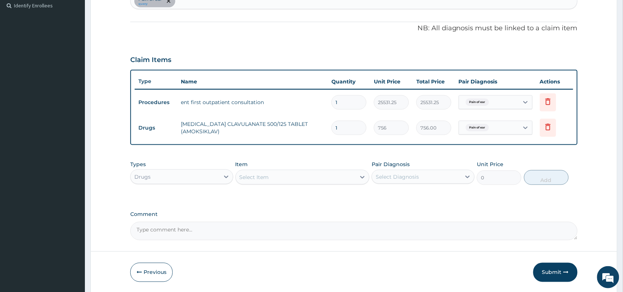
type input "10"
type input "7560.00"
type input "10"
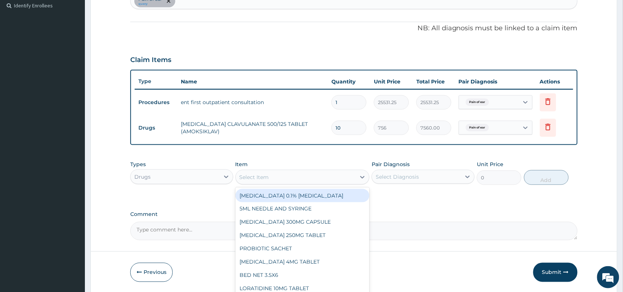
click at [251, 175] on div "Select Item" at bounding box center [255, 177] width 30 height 7
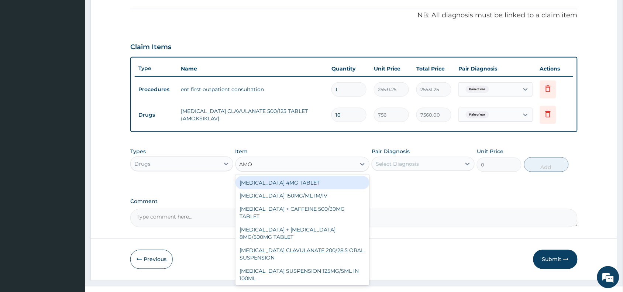
scroll to position [230, 0]
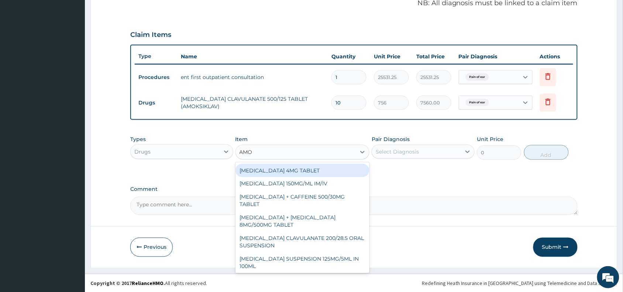
type input "AMOX"
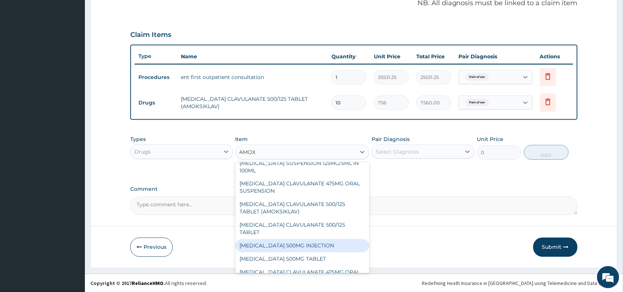
scroll to position [37, 0]
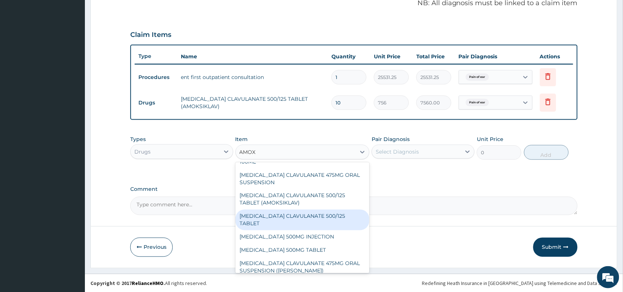
click at [303, 210] on div "AMOXICILLIN CLAVULANATE 500/125 TABLET" at bounding box center [303, 220] width 134 height 21
type input "414"
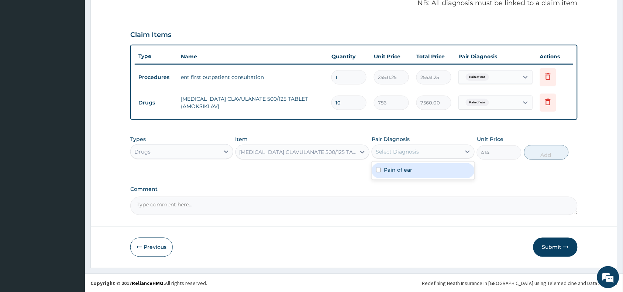
click at [409, 148] on div "Select Diagnosis" at bounding box center [397, 151] width 43 height 7
click at [407, 174] on div "Pain of ear" at bounding box center [423, 170] width 103 height 15
checkbox input "true"
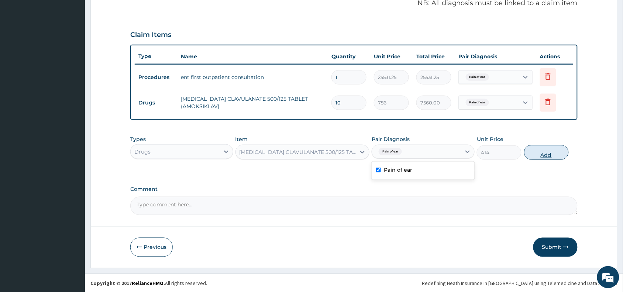
click at [543, 151] on button "Add" at bounding box center [546, 152] width 45 height 15
type input "0"
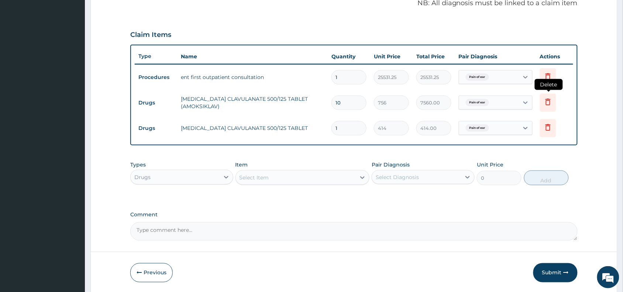
click at [544, 100] on icon at bounding box center [548, 101] width 9 height 9
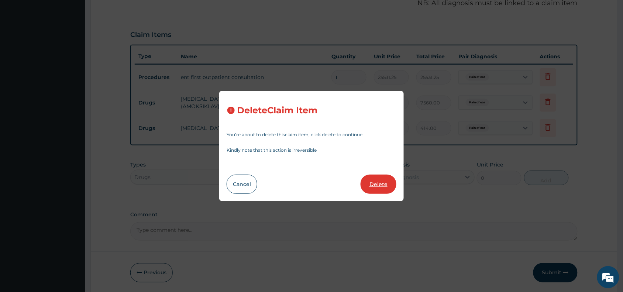
click at [371, 185] on button "Delete" at bounding box center [379, 184] width 36 height 19
type input "1"
type input "414"
type input "414.00"
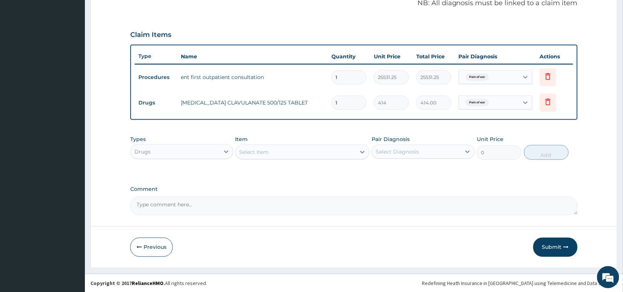
click at [348, 103] on input "1" at bounding box center [349, 103] width 35 height 14
type input "14"
type input "5796.00"
type input "14"
click at [242, 150] on div "Select Item" at bounding box center [255, 151] width 30 height 7
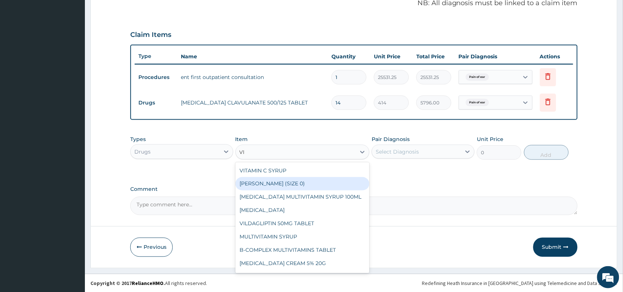
type input "VIT"
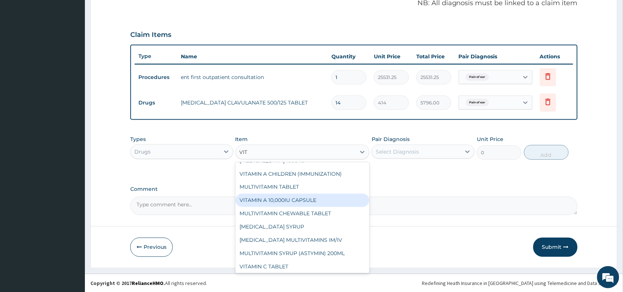
scroll to position [65, 0]
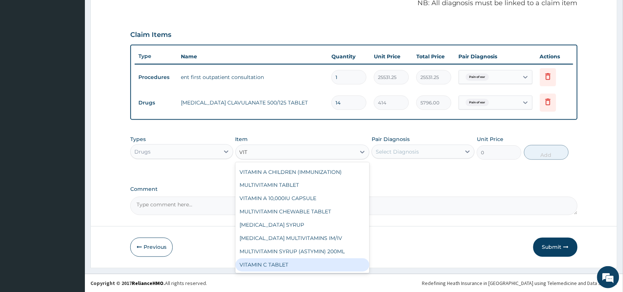
click at [289, 264] on div "VITAMIN C TABLET" at bounding box center [303, 264] width 134 height 13
type input "20"
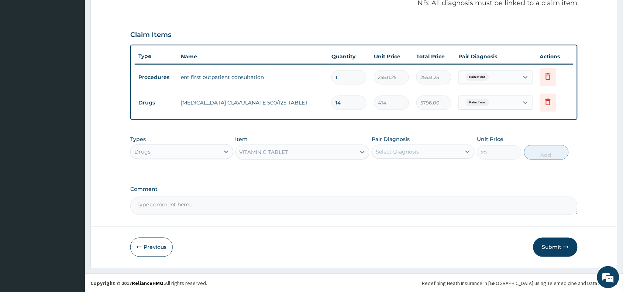
click at [404, 146] on div "Select Diagnosis" at bounding box center [416, 152] width 89 height 12
click at [401, 168] on label "Pain of ear" at bounding box center [398, 169] width 28 height 7
checkbox input "true"
click at [539, 152] on button "Add" at bounding box center [546, 152] width 45 height 15
type input "0"
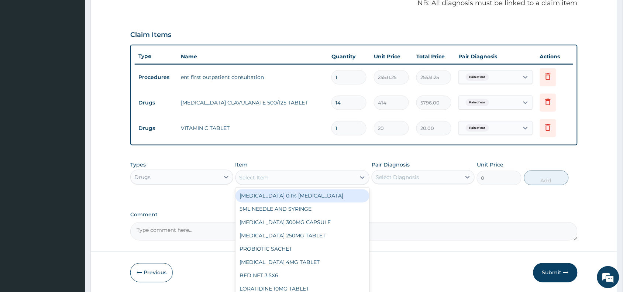
click at [254, 180] on div "Select Item" at bounding box center [255, 177] width 30 height 7
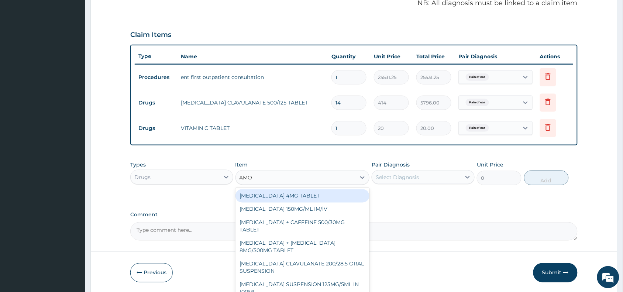
type input "AMOX"
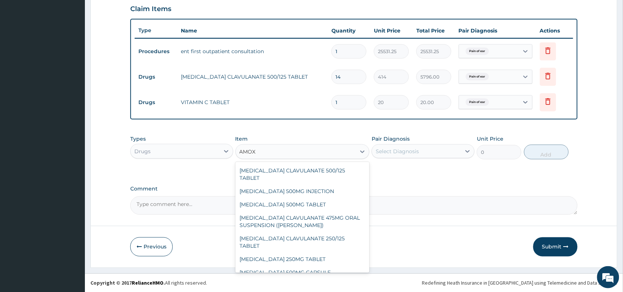
scroll to position [89, 0]
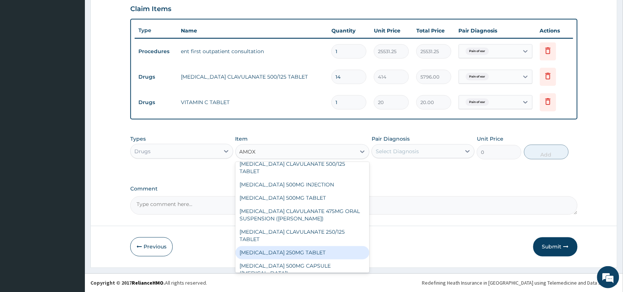
click at [292, 246] on div "AMOXICILLIN 250MG TABLET" at bounding box center [303, 252] width 134 height 13
type input "100"
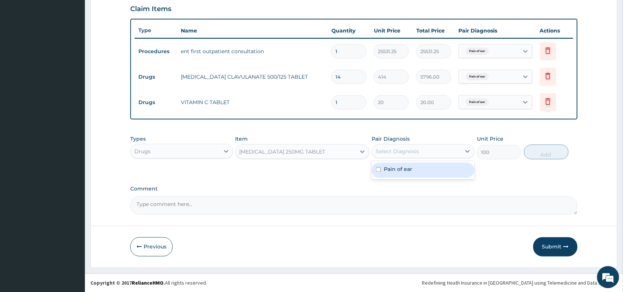
click at [413, 150] on div "Select Diagnosis" at bounding box center [397, 151] width 43 height 7
click at [408, 169] on label "Pain of ear" at bounding box center [398, 169] width 28 height 7
checkbox input "true"
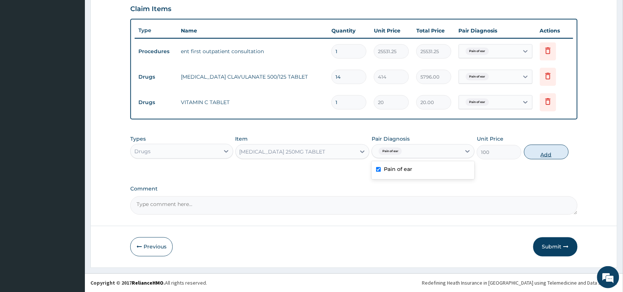
click at [547, 152] on button "Add" at bounding box center [546, 152] width 45 height 15
type input "0"
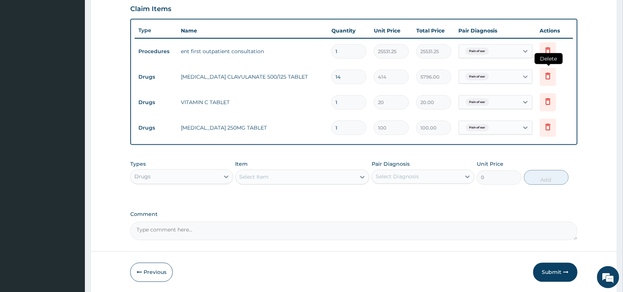
click at [546, 76] on icon at bounding box center [548, 76] width 9 height 9
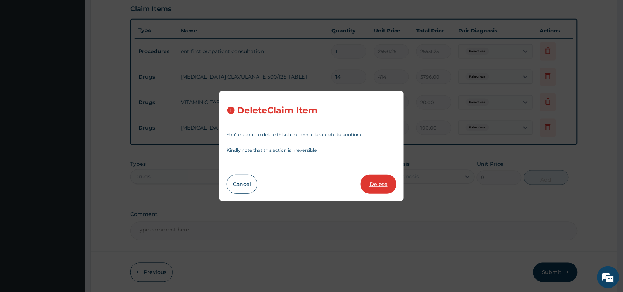
click at [373, 182] on button "Delete" at bounding box center [379, 184] width 36 height 19
type input "1"
type input "20"
type input "20.00"
type input "100"
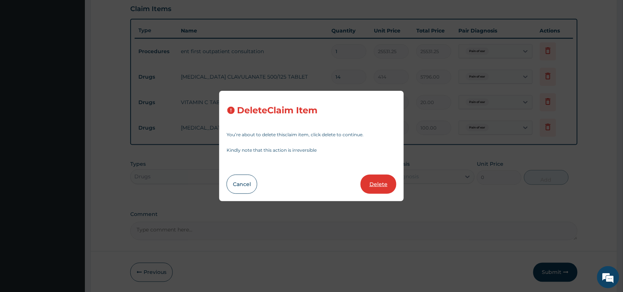
type input "100.00"
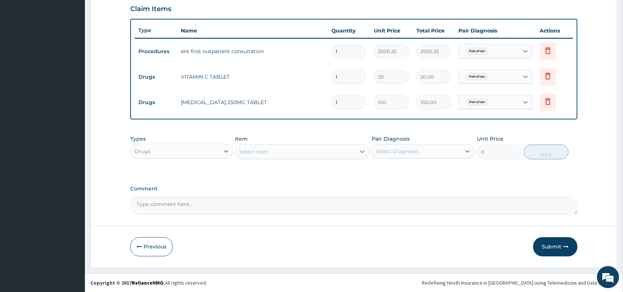
click at [342, 75] on input "1" at bounding box center [349, 77] width 35 height 14
click at [340, 103] on input "1" at bounding box center [349, 102] width 35 height 14
type input "14"
type input "1400.00"
type input "14"
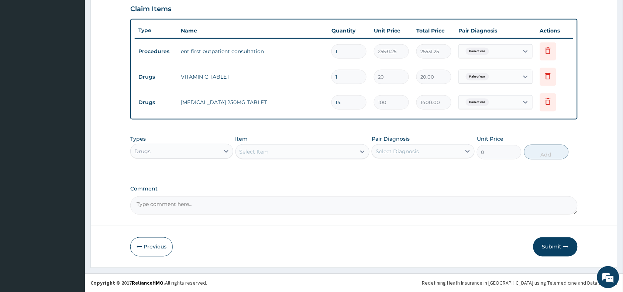
click at [339, 75] on input "1" at bounding box center [349, 77] width 35 height 14
type input "14"
type input "280.00"
type input "14"
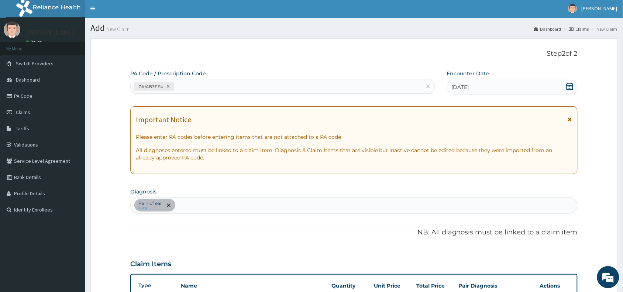
click at [198, 206] on div "Pain of ear query" at bounding box center [354, 206] width 447 height 16
type input "OTITIS"
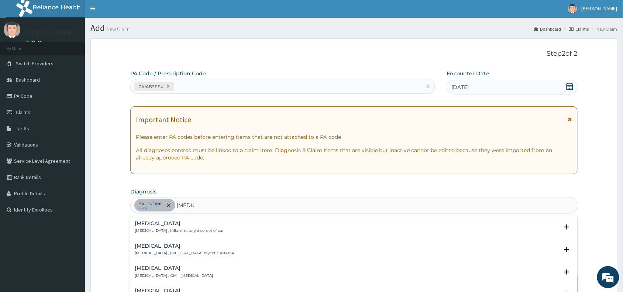
click at [143, 226] on h4 "Otitis" at bounding box center [179, 224] width 89 height 6
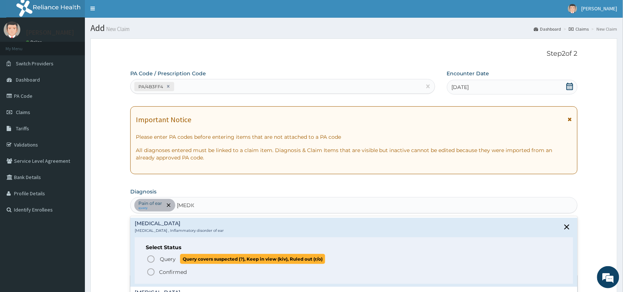
click at [150, 259] on icon "status option query" at bounding box center [151, 259] width 9 height 9
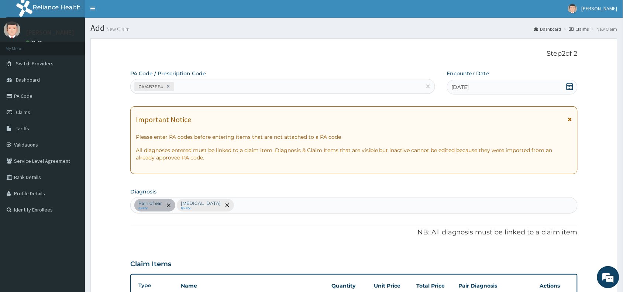
scroll to position [256, 0]
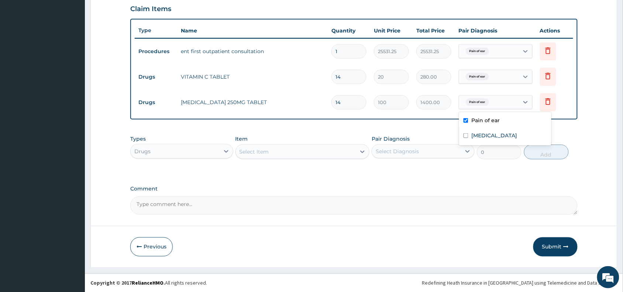
click at [505, 102] on div "Pain of ear" at bounding box center [489, 102] width 60 height 13
click at [478, 137] on label "Otitis" at bounding box center [494, 135] width 46 height 7
checkbox input "true"
click at [432, 137] on div "Pair Diagnosis Select Diagnosis" at bounding box center [423, 147] width 103 height 24
click at [501, 72] on div "Pain of ear" at bounding box center [489, 77] width 60 height 13
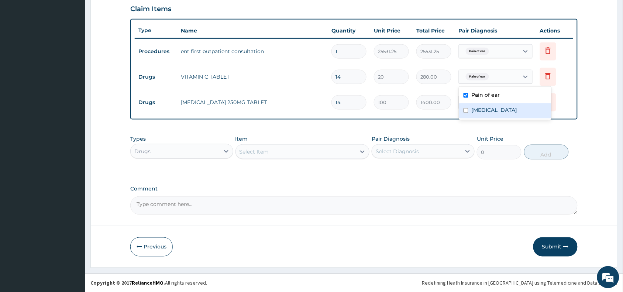
click at [473, 113] on label "Otitis" at bounding box center [494, 109] width 46 height 7
checkbox input "true"
click at [432, 123] on div "PA Code / Prescription Code PA/4B3FF4 Encounter Date 16-09-2025 Important Notic…" at bounding box center [353, 15] width 447 height 400
click at [549, 247] on button "Submit" at bounding box center [556, 246] width 44 height 19
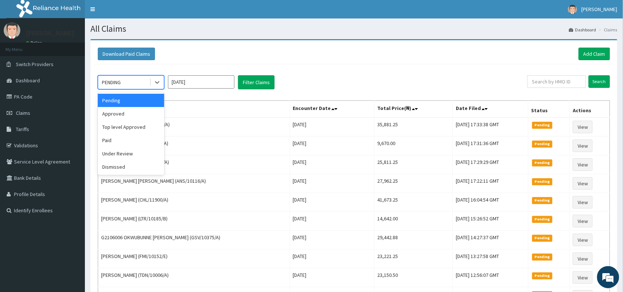
click at [136, 82] on div "PENDING" at bounding box center [123, 82] width 51 height 12
click at [131, 114] on div "Approved" at bounding box center [131, 113] width 66 height 13
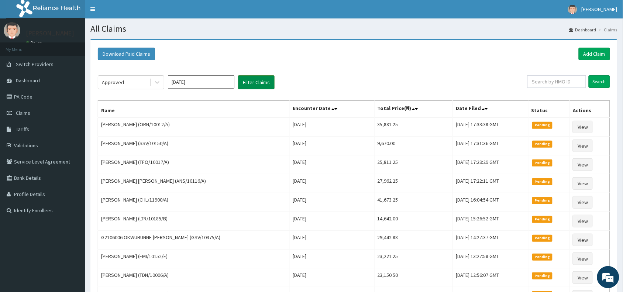
click at [254, 82] on button "Filter Claims" at bounding box center [256, 82] width 37 height 14
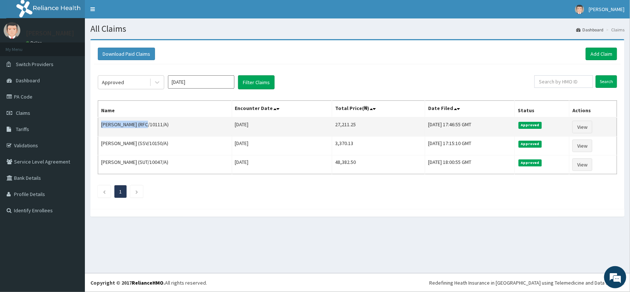
drag, startPoint x: 142, startPoint y: 124, endPoint x: 102, endPoint y: 126, distance: 39.9
click at [102, 126] on td "[PERSON_NAME] (RFC/10111/A)" at bounding box center [165, 126] width 134 height 19
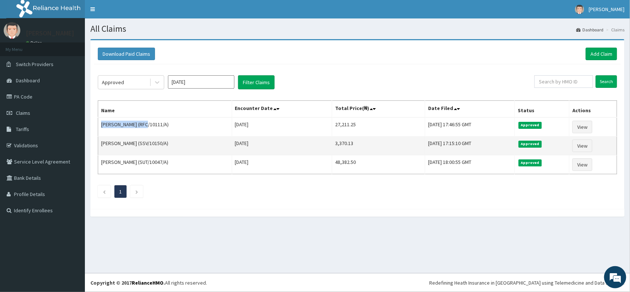
copy td "[PERSON_NAME]"
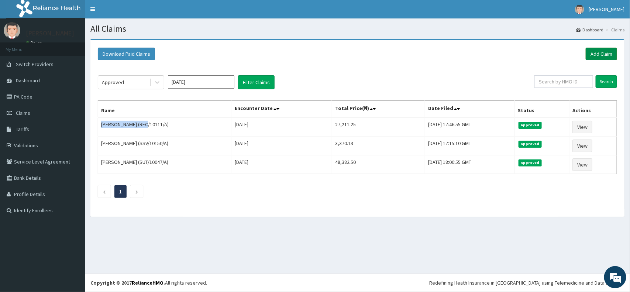
click at [605, 52] on link "Add Claim" at bounding box center [601, 54] width 31 height 13
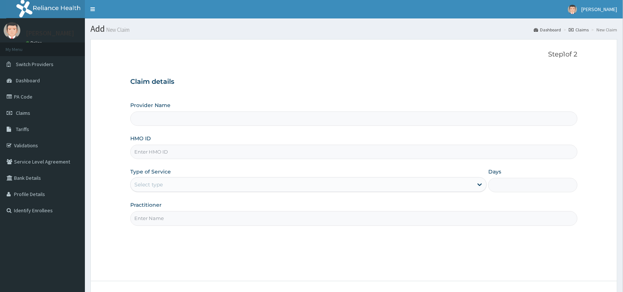
click at [152, 155] on input "HMO ID" at bounding box center [353, 152] width 447 height 14
paste input "TKM/10024/A"
type input "TKM/10024/A"
type input "Reliance Family Clinics (RFC) - [GEOGRAPHIC_DATA]"
type input "TKM/10024/A"
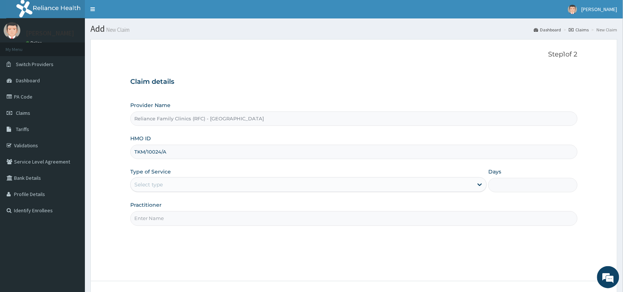
click at [139, 185] on div "Select type" at bounding box center [148, 184] width 28 height 7
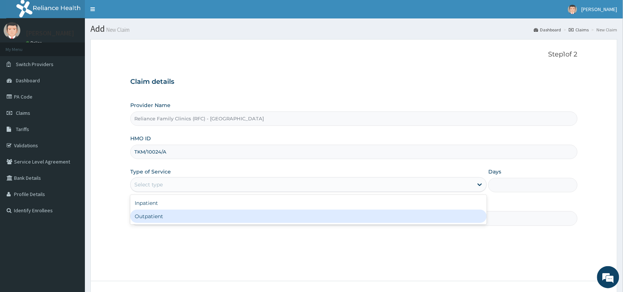
click at [146, 220] on div "Outpatient" at bounding box center [308, 216] width 357 height 13
type input "1"
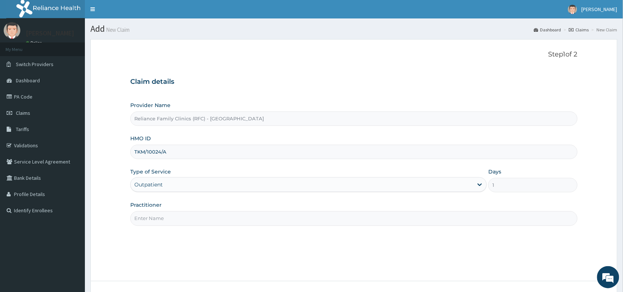
click at [146, 220] on input "Practitioner" at bounding box center [353, 218] width 447 height 14
type input "d"
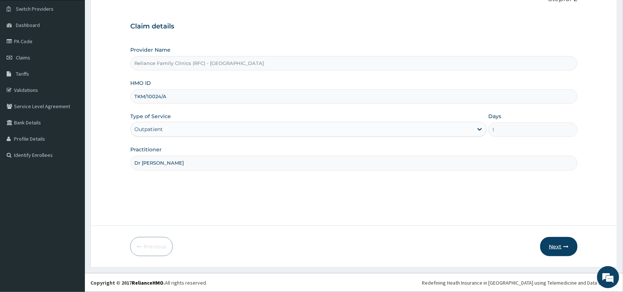
type input "Dr [PERSON_NAME]"
click at [558, 244] on button "Next" at bounding box center [559, 246] width 37 height 19
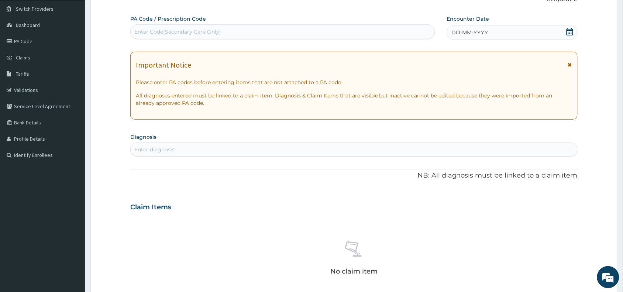
click at [474, 28] on div "DD-MM-YYYY" at bounding box center [512, 32] width 131 height 15
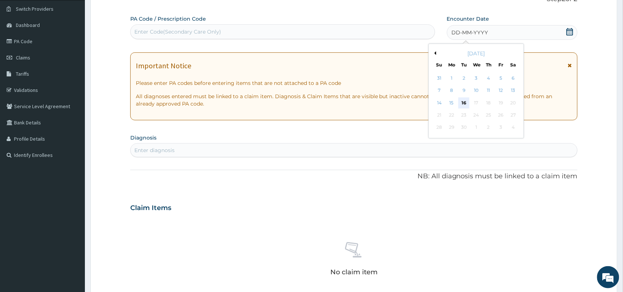
click at [466, 102] on div "16" at bounding box center [464, 102] width 11 height 11
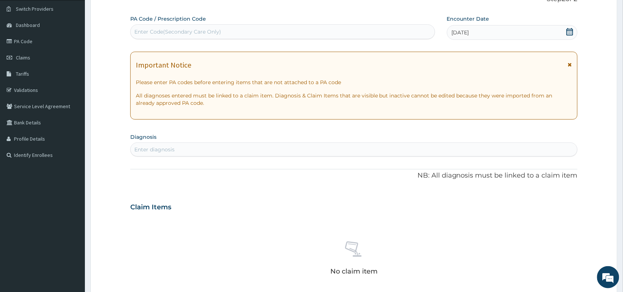
click at [144, 150] on div "Enter diagnosis" at bounding box center [154, 149] width 40 height 7
type input "mala"
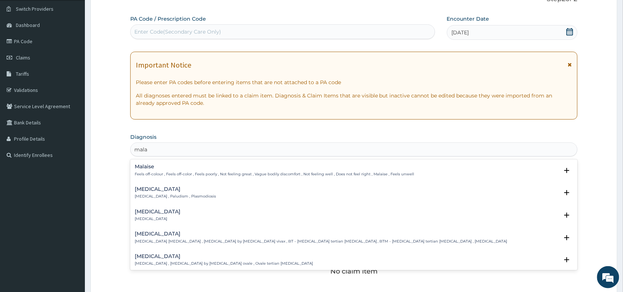
click at [143, 191] on h4 "Malaria" at bounding box center [175, 189] width 81 height 6
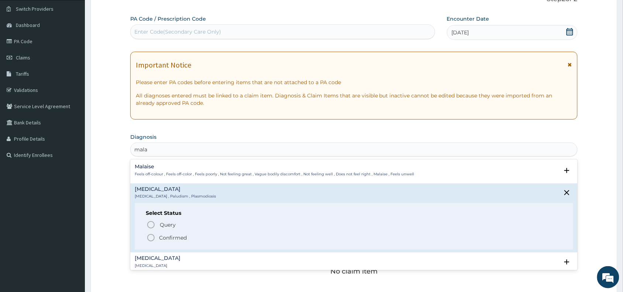
click at [151, 237] on icon "status option filled" at bounding box center [151, 237] width 9 height 9
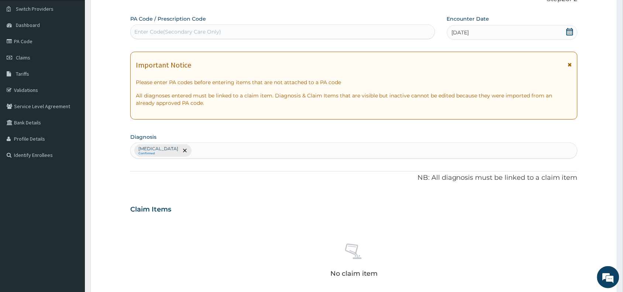
scroll to position [241, 0]
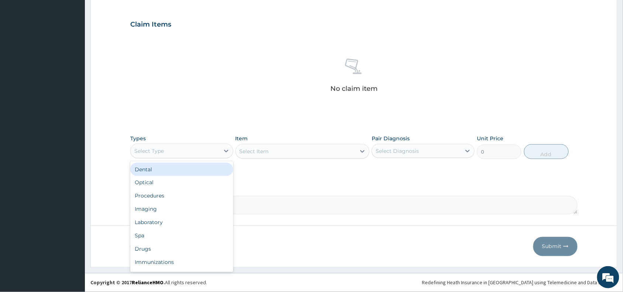
click at [158, 148] on div "Select Type" at bounding box center [149, 150] width 30 height 7
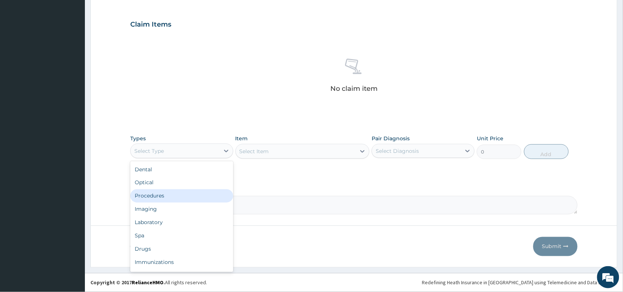
click at [155, 199] on div "Procedures" at bounding box center [181, 195] width 103 height 13
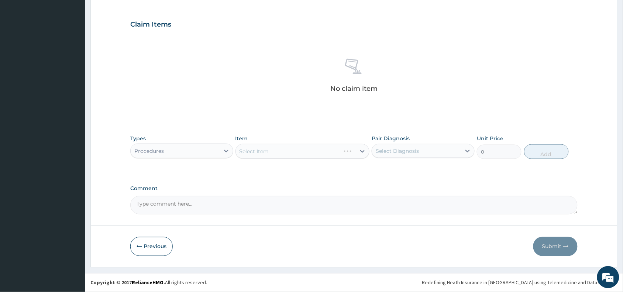
click at [253, 153] on div "Select Item" at bounding box center [303, 151] width 134 height 15
click at [252, 150] on div "Select Item" at bounding box center [255, 151] width 30 height 7
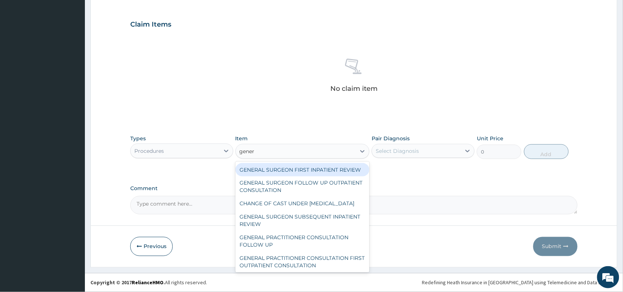
type input "genera"
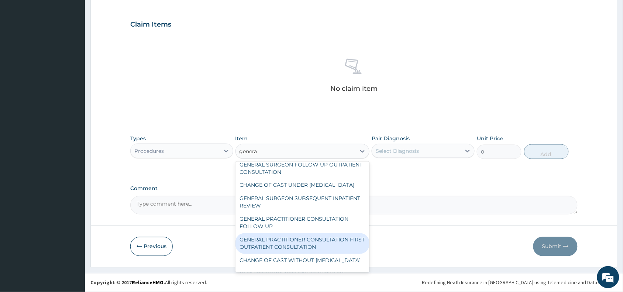
scroll to position [37, 0]
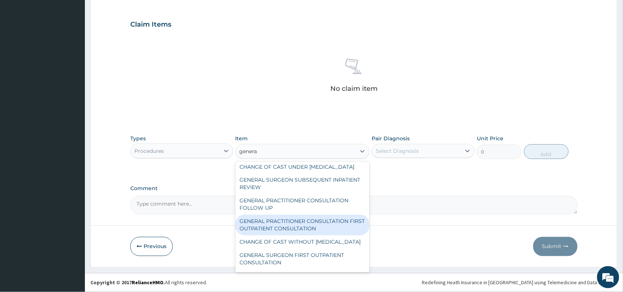
click at [310, 236] on div "GENERAL PRACTITIONER CONSULTATION FIRST OUTPATIENT CONSULTATION" at bounding box center [303, 225] width 134 height 21
type input "3370.125"
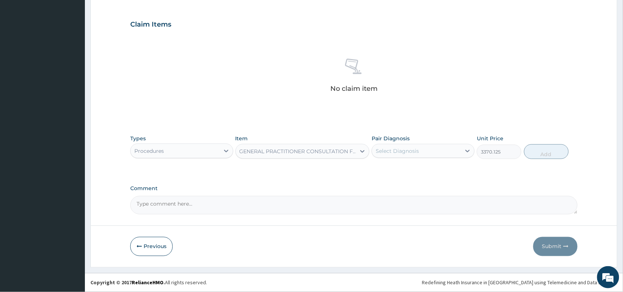
click at [382, 147] on div "Select Diagnosis" at bounding box center [397, 150] width 43 height 7
drag, startPoint x: 388, startPoint y: 172, endPoint x: 436, endPoint y: 167, distance: 47.9
click at [390, 172] on label "[MEDICAL_DATA]" at bounding box center [407, 168] width 46 height 7
checkbox input "true"
click at [552, 150] on button "Add" at bounding box center [546, 151] width 45 height 15
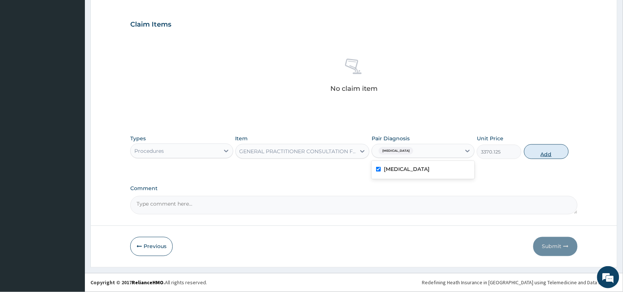
type input "0"
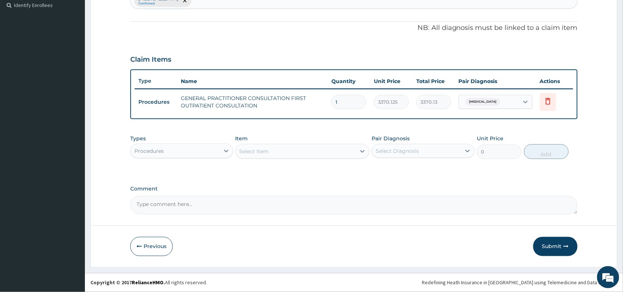
scroll to position [205, 0]
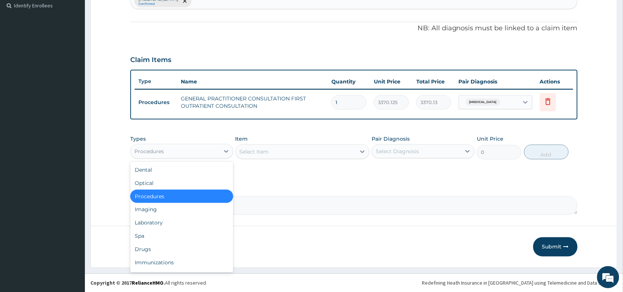
click at [196, 153] on div "Procedures" at bounding box center [175, 151] width 89 height 12
click at [163, 220] on div "Laboratory" at bounding box center [181, 222] width 103 height 13
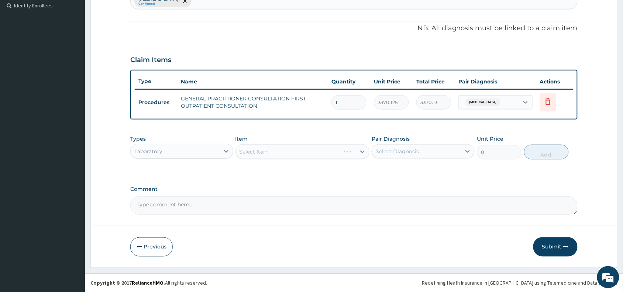
click at [268, 145] on div "Select Item" at bounding box center [303, 151] width 134 height 15
click at [258, 151] on div "Select Item" at bounding box center [303, 151] width 134 height 15
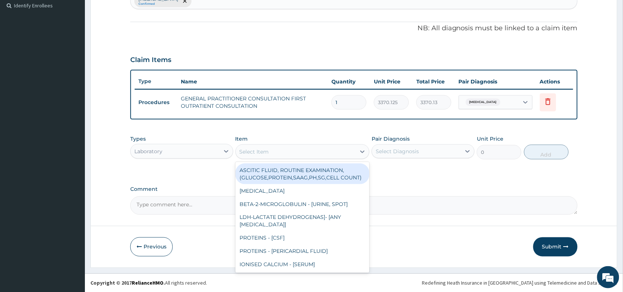
click at [258, 151] on div "Select Item" at bounding box center [255, 151] width 30 height 7
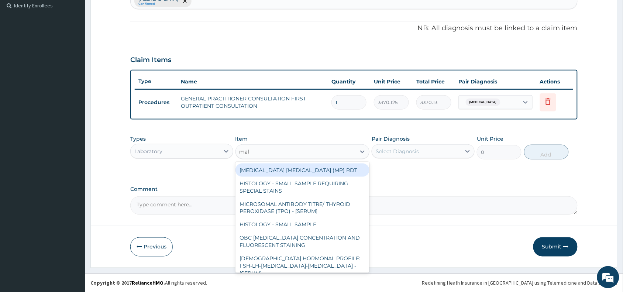
type input "mala"
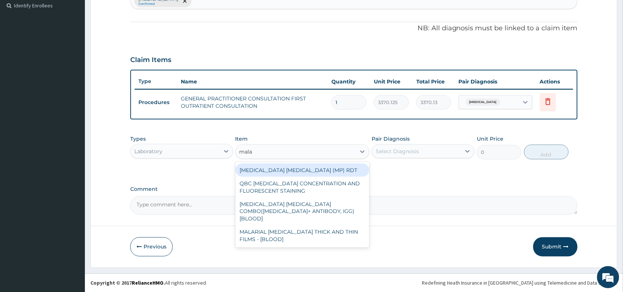
click at [276, 168] on div "[MEDICAL_DATA] [MEDICAL_DATA] (MP) RDT" at bounding box center [303, 170] width 134 height 13
type input "1531.875"
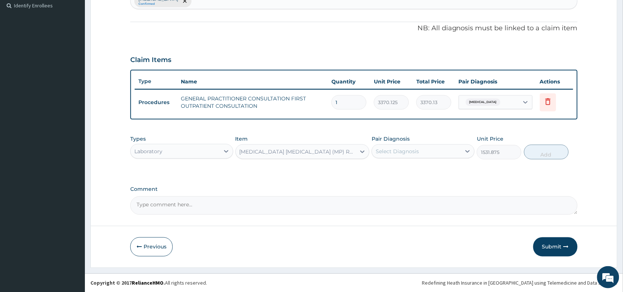
click at [395, 149] on div "Select Diagnosis" at bounding box center [397, 151] width 43 height 7
drag, startPoint x: 396, startPoint y: 167, endPoint x: 423, endPoint y: 171, distance: 27.9
click at [399, 167] on label "[MEDICAL_DATA]" at bounding box center [407, 169] width 46 height 7
checkbox input "true"
click at [560, 156] on button "Add" at bounding box center [546, 152] width 45 height 15
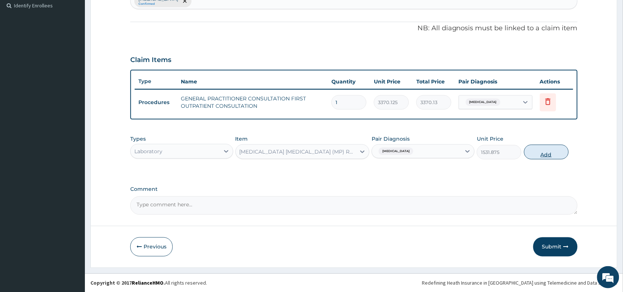
type input "0"
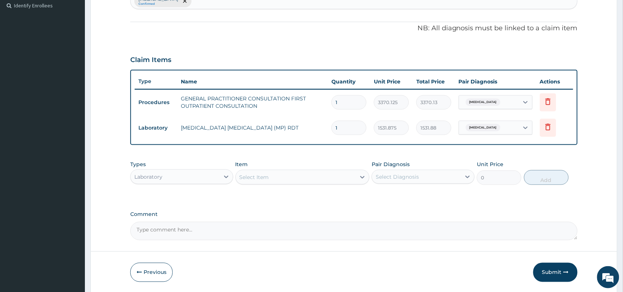
click at [244, 176] on div "Select Item" at bounding box center [255, 177] width 30 height 7
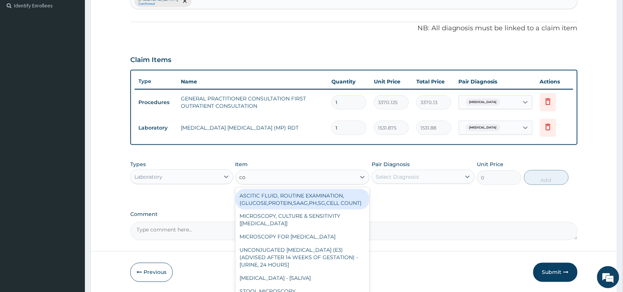
type input "com"
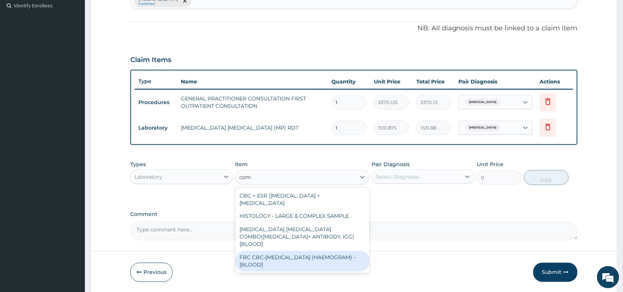
click at [276, 257] on div "FBC CBC-[MEDICAL_DATA] (HAEMOGRAM) - [BLOOD]" at bounding box center [303, 261] width 134 height 21
type input "4085"
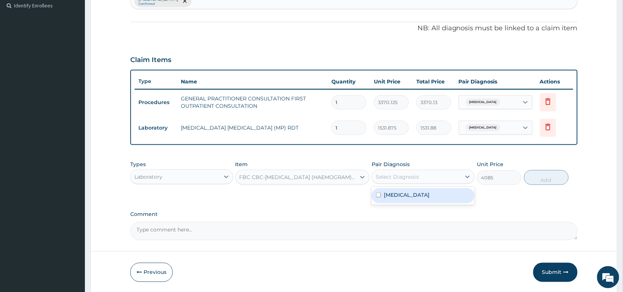
drag, startPoint x: 397, startPoint y: 175, endPoint x: 396, endPoint y: 185, distance: 10.0
click at [397, 175] on div "Select Diagnosis" at bounding box center [397, 176] width 43 height 7
drag, startPoint x: 394, startPoint y: 197, endPoint x: 453, endPoint y: 180, distance: 61.7
click at [394, 197] on label "[MEDICAL_DATA]" at bounding box center [407, 194] width 46 height 7
checkbox input "true"
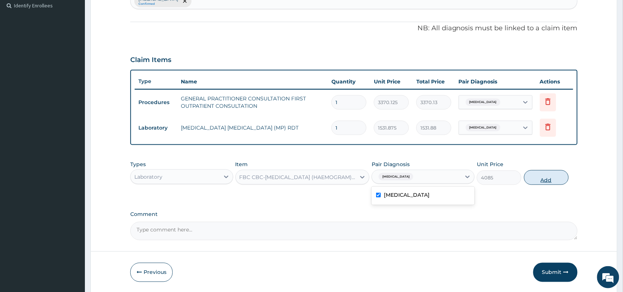
click at [548, 177] on button "Add" at bounding box center [546, 177] width 45 height 15
type input "0"
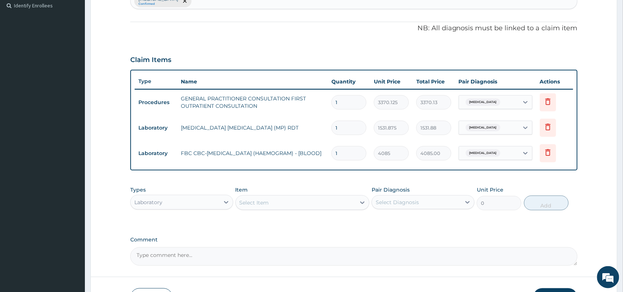
scroll to position [256, 0]
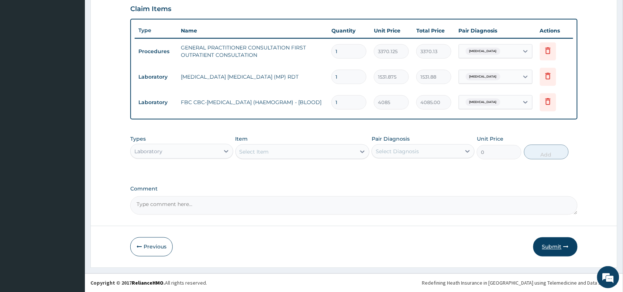
click at [552, 248] on button "Submit" at bounding box center [556, 246] width 44 height 19
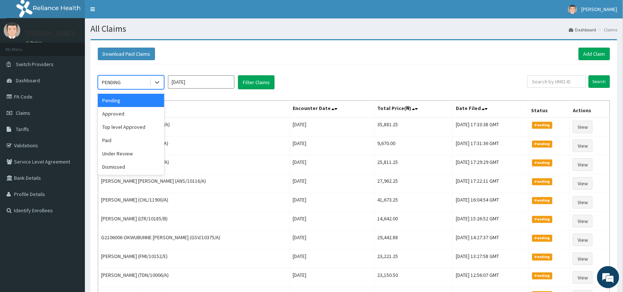
click at [131, 82] on div "PENDING" at bounding box center [123, 82] width 51 height 12
click at [128, 113] on div "Approved" at bounding box center [131, 113] width 66 height 13
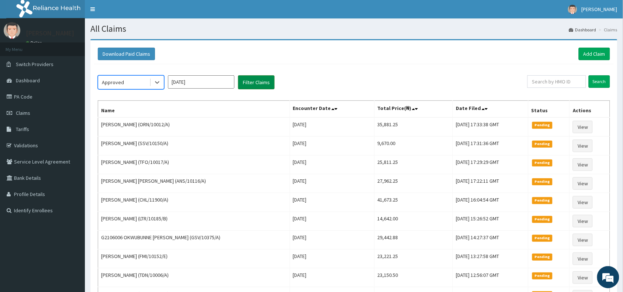
click at [247, 82] on button "Filter Claims" at bounding box center [256, 82] width 37 height 14
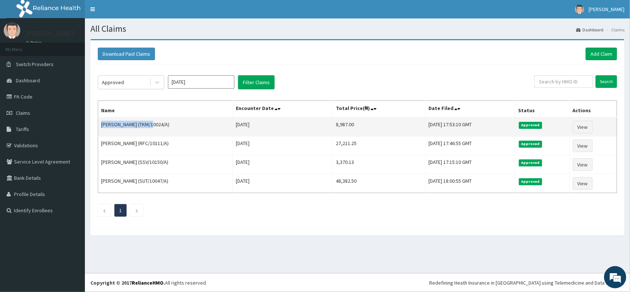
drag, startPoint x: 146, startPoint y: 127, endPoint x: 99, endPoint y: 124, distance: 47.3
click at [99, 124] on td "[PERSON_NAME] (TKM/10024/A)" at bounding box center [165, 126] width 135 height 19
copy td "[PERSON_NAME]"
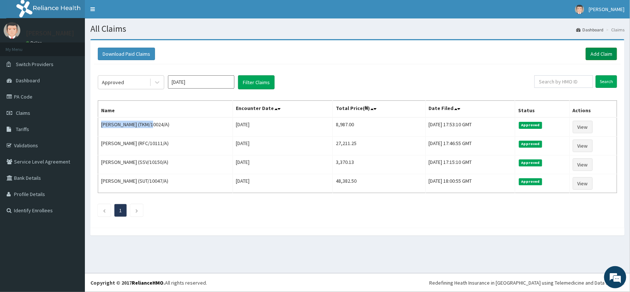
click at [607, 53] on link "Add Claim" at bounding box center [601, 54] width 31 height 13
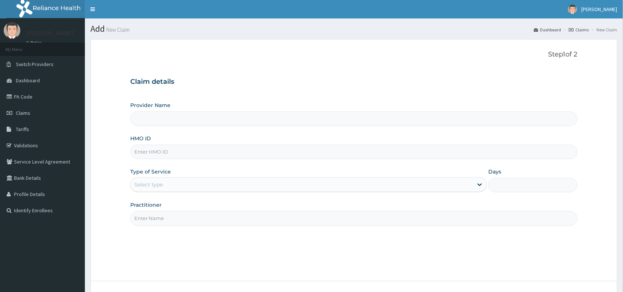
type input "SCN/10028/A"
type input "Reliance Family Clinics (RFC) - [GEOGRAPHIC_DATA]"
type input "SCN/10028/A"
click at [150, 181] on div "Select type" at bounding box center [302, 185] width 343 height 12
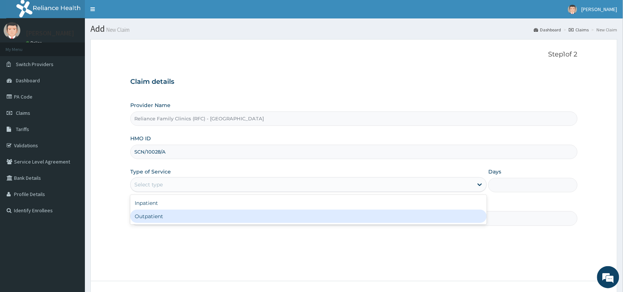
click at [155, 217] on div "Outpatient" at bounding box center [308, 216] width 357 height 13
type input "1"
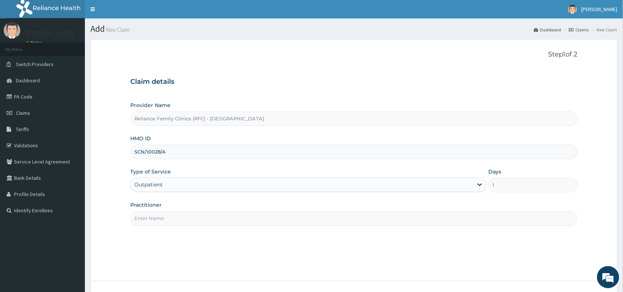
click at [152, 218] on input "Practitioner" at bounding box center [353, 218] width 447 height 14
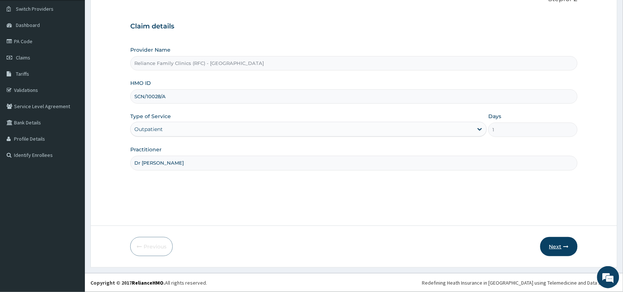
type input "Dr [PERSON_NAME]"
click at [556, 246] on button "Next" at bounding box center [559, 246] width 37 height 19
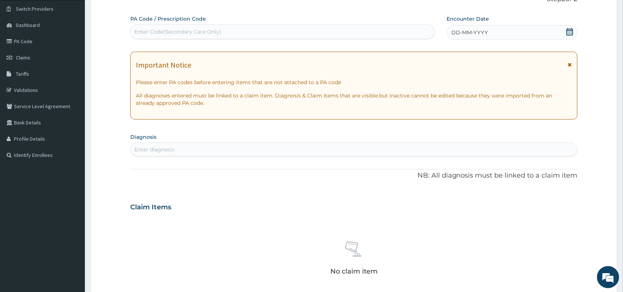
click at [484, 30] on span "DD-MM-YYYY" at bounding box center [470, 32] width 37 height 7
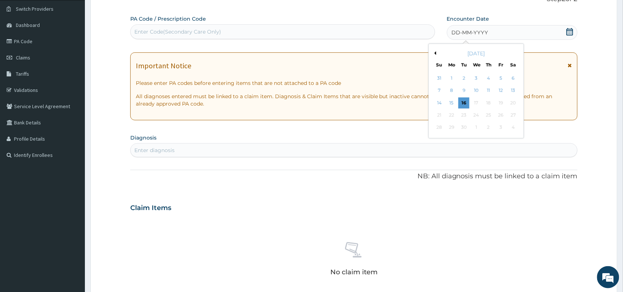
scroll to position [0, 0]
click at [464, 102] on div "16" at bounding box center [464, 102] width 11 height 11
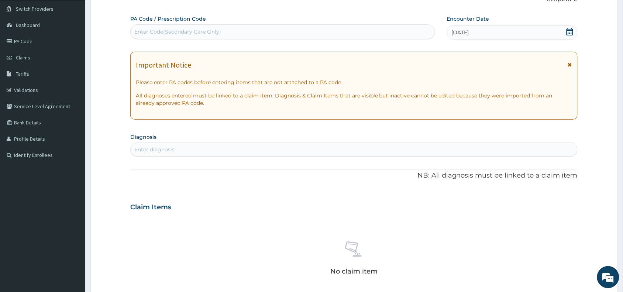
click at [148, 152] on div "Enter diagnosis" at bounding box center [154, 149] width 40 height 7
type input "mala"
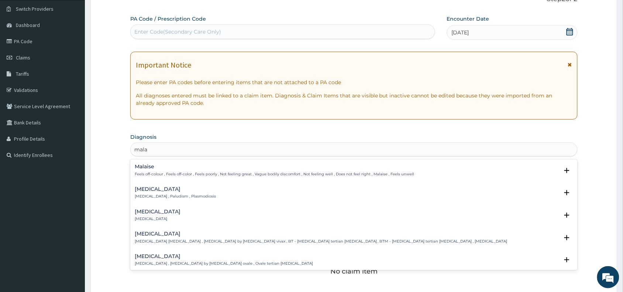
click at [145, 189] on h4 "[MEDICAL_DATA]" at bounding box center [175, 189] width 81 height 6
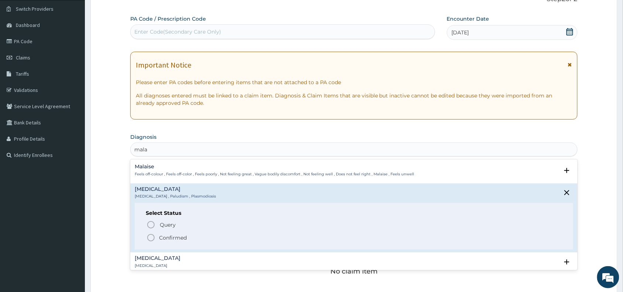
click at [148, 237] on circle "status option filled" at bounding box center [151, 237] width 7 height 7
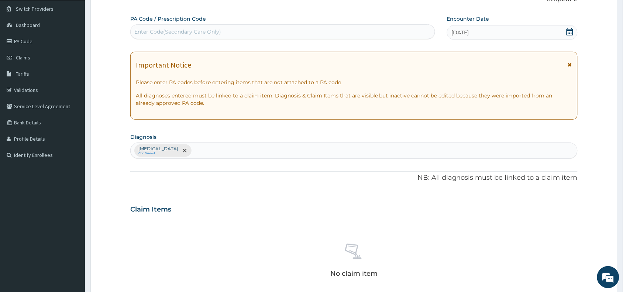
click at [184, 152] on div "[MEDICAL_DATA] Confirmed" at bounding box center [354, 151] width 447 height 16
type input "fever"
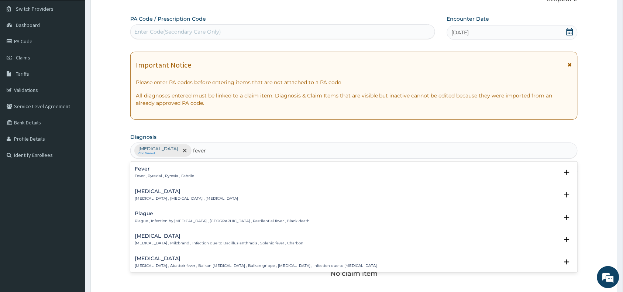
click at [142, 173] on div "Fever Fever , Pyrexial , Pyrexia , Febrile" at bounding box center [164, 172] width 59 height 13
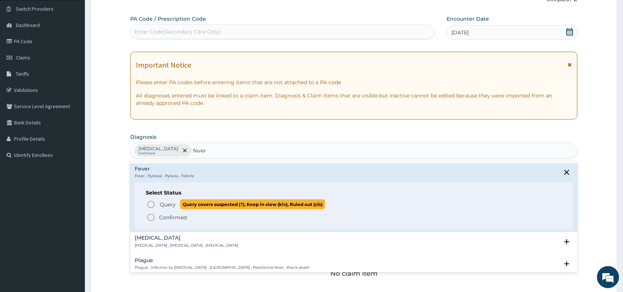
click at [150, 204] on icon "status option query" at bounding box center [151, 204] width 9 height 9
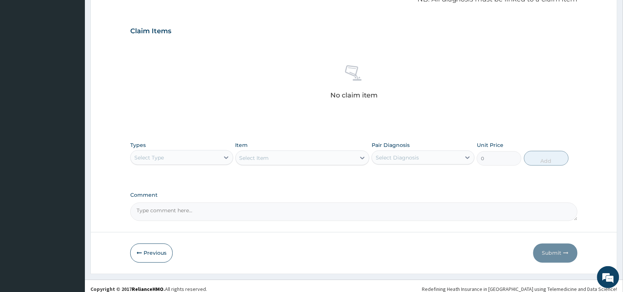
scroll to position [241, 0]
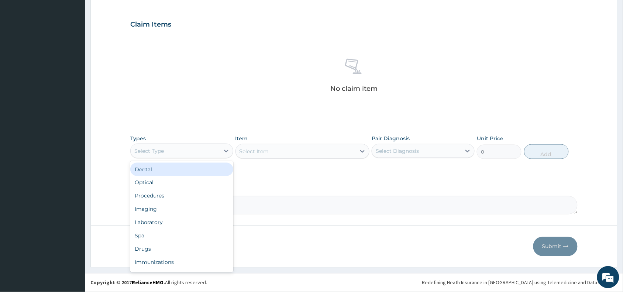
click at [175, 148] on div "Select Type" at bounding box center [175, 151] width 89 height 12
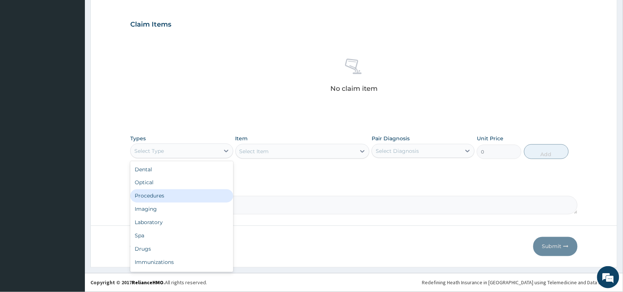
click at [143, 200] on div "Procedures" at bounding box center [181, 195] width 103 height 13
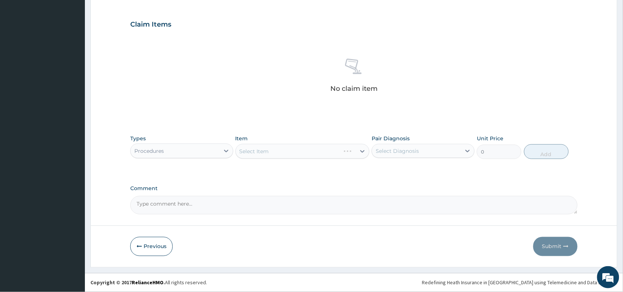
click at [267, 150] on div "Select Item" at bounding box center [303, 151] width 134 height 15
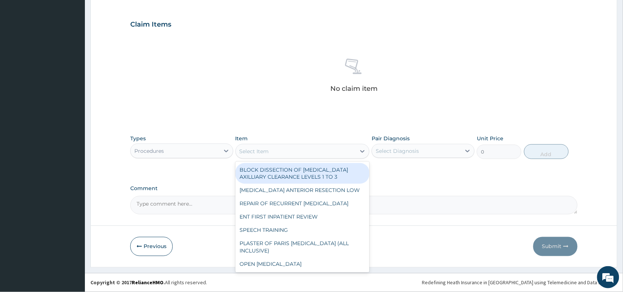
click at [267, 150] on div "Select Item" at bounding box center [255, 151] width 30 height 7
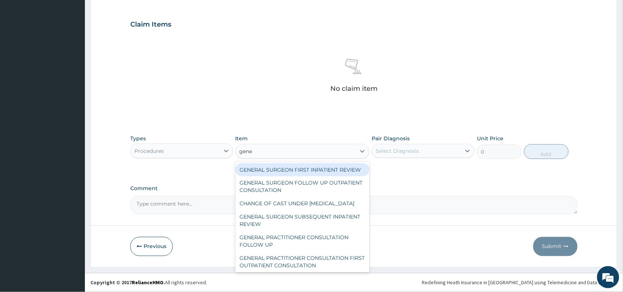
type input "gener"
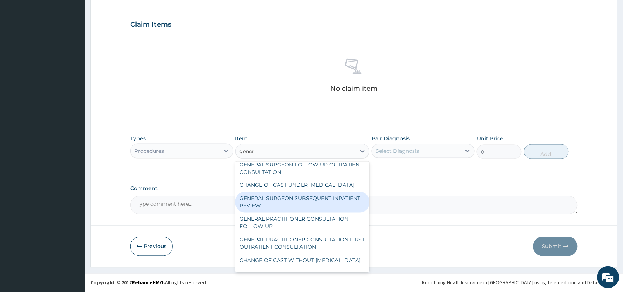
scroll to position [37, 0]
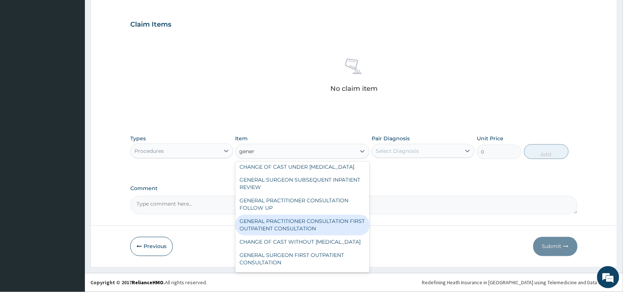
drag, startPoint x: 306, startPoint y: 240, endPoint x: 312, endPoint y: 248, distance: 9.9
click at [309, 236] on div "GENERAL PRACTITIONER CONSULTATION FIRST OUTPATIENT CONSULTATION" at bounding box center [303, 225] width 134 height 21
type input "3370.125"
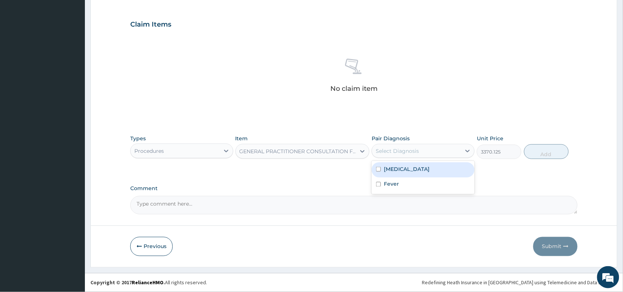
click at [397, 148] on div "Select Diagnosis" at bounding box center [397, 150] width 43 height 7
click at [400, 170] on label "Malaria" at bounding box center [407, 168] width 46 height 7
checkbox input "true"
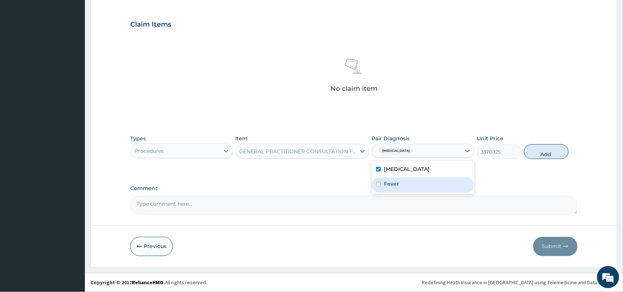
click at [390, 185] on label "Fever" at bounding box center [391, 184] width 15 height 7
checkbox input "true"
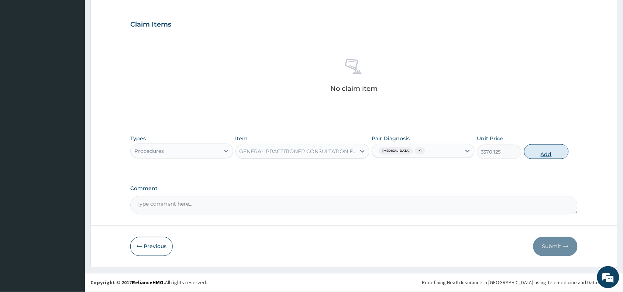
click at [548, 152] on button "Add" at bounding box center [546, 151] width 45 height 15
type input "0"
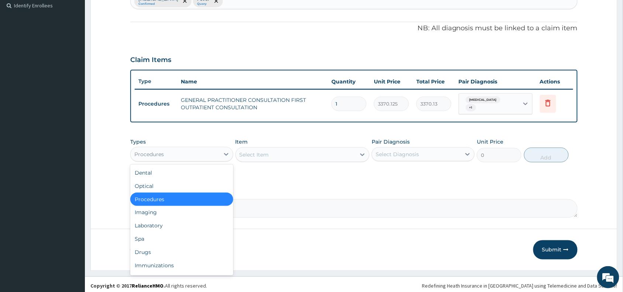
click at [177, 152] on div "Procedures" at bounding box center [175, 154] width 89 height 12
click at [150, 224] on div "Laboratory" at bounding box center [181, 225] width 103 height 13
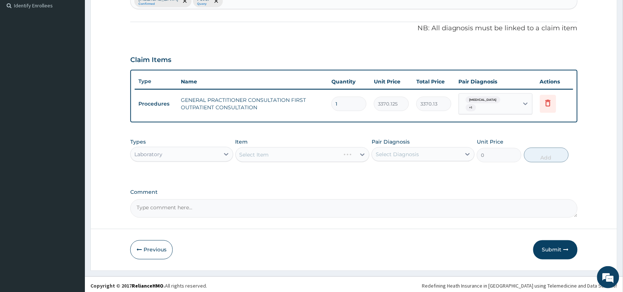
click at [248, 149] on div "Select Item" at bounding box center [303, 154] width 134 height 15
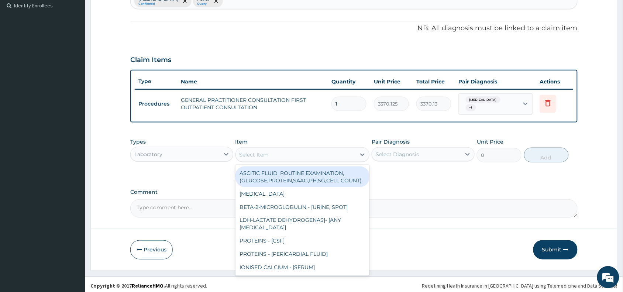
click at [248, 151] on div "Select Item" at bounding box center [255, 154] width 30 height 7
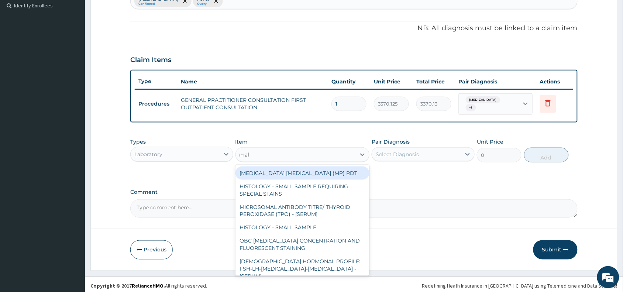
type input "mala"
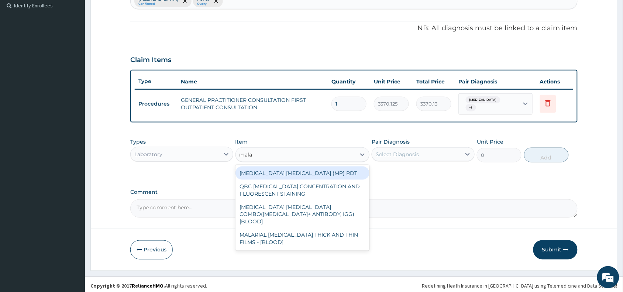
click at [273, 169] on div "MALARIA PARASITE (MP) RDT" at bounding box center [303, 173] width 134 height 13
type input "1531.875"
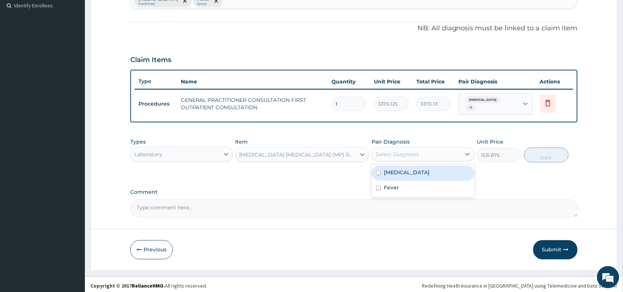
click at [398, 151] on div "Select Diagnosis" at bounding box center [397, 154] width 43 height 7
drag, startPoint x: 399, startPoint y: 170, endPoint x: 416, endPoint y: 165, distance: 17.0
click at [399, 171] on label "Malaria" at bounding box center [407, 172] width 46 height 7
checkbox input "true"
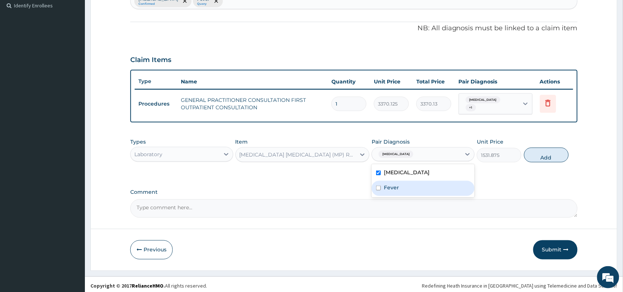
click at [412, 183] on div "Fever" at bounding box center [423, 188] width 103 height 15
checkbox input "true"
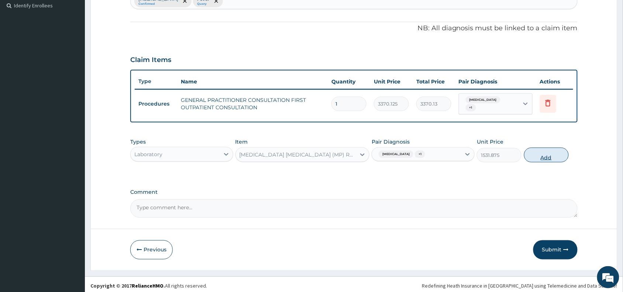
click at [541, 152] on button "Add" at bounding box center [546, 155] width 45 height 15
type input "0"
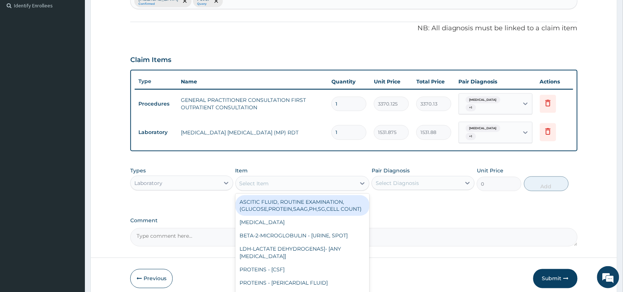
click at [257, 180] on div "Select Item" at bounding box center [255, 183] width 30 height 7
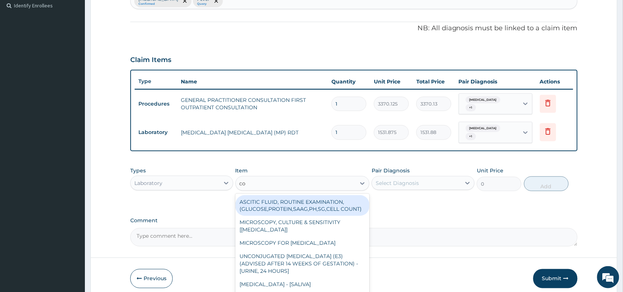
type input "com"
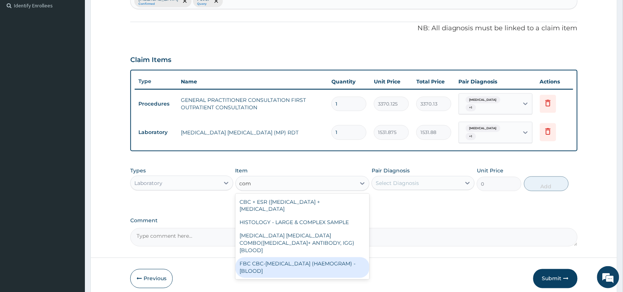
click at [283, 257] on div "FBC CBC-COMPLETE BLOOD COUNT (HAEMOGRAM) - [BLOOD]" at bounding box center [303, 267] width 134 height 21
type input "4085"
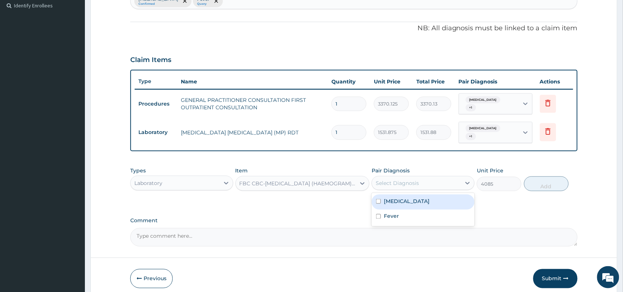
click at [402, 179] on div "Select Diagnosis" at bounding box center [397, 182] width 43 height 7
click at [412, 196] on div "Malaria" at bounding box center [423, 202] width 103 height 15
checkbox input "true"
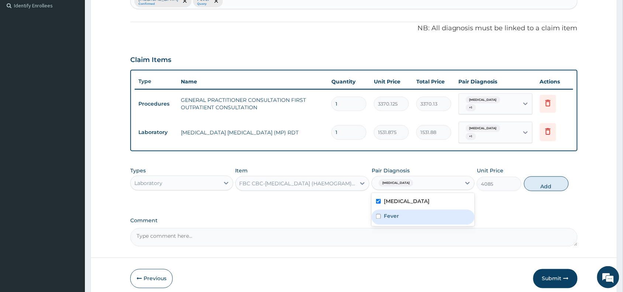
click at [410, 210] on div "Fever" at bounding box center [423, 217] width 103 height 15
checkbox input "true"
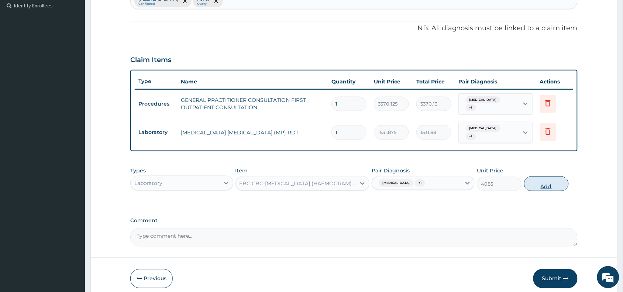
click at [538, 177] on button "Add" at bounding box center [546, 183] width 45 height 15
type input "0"
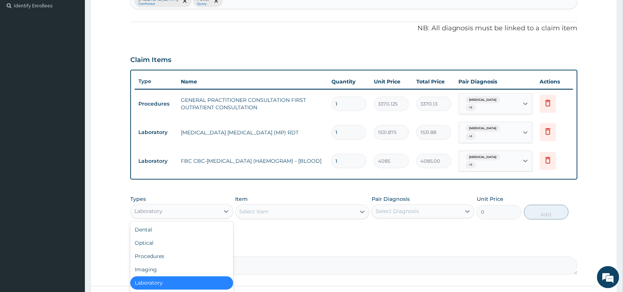
click at [174, 206] on div "Laboratory" at bounding box center [175, 212] width 89 height 12
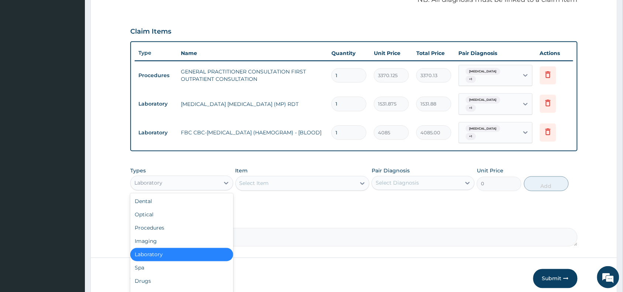
scroll to position [256, 0]
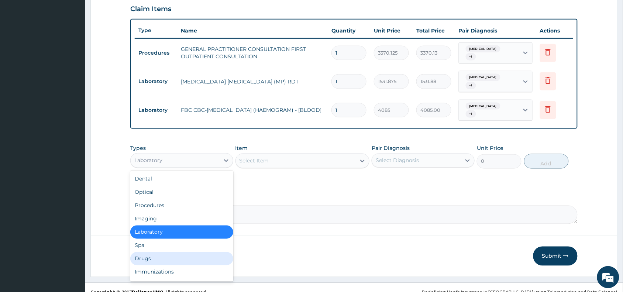
click at [163, 252] on div "Drugs" at bounding box center [181, 258] width 103 height 13
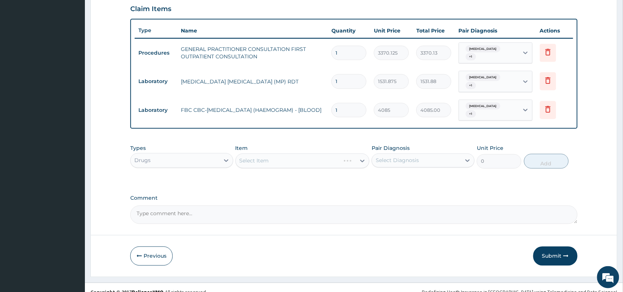
click at [255, 154] on div "Select Item" at bounding box center [303, 161] width 134 height 15
click at [255, 157] on div "Select Item" at bounding box center [255, 160] width 30 height 7
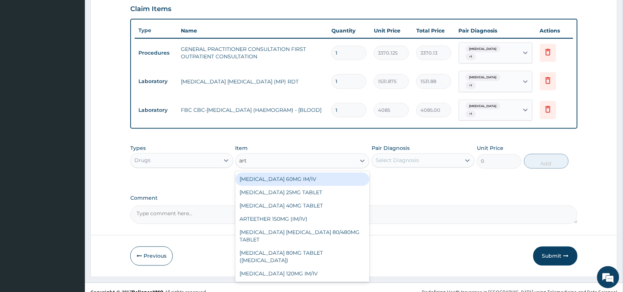
type input "arte"
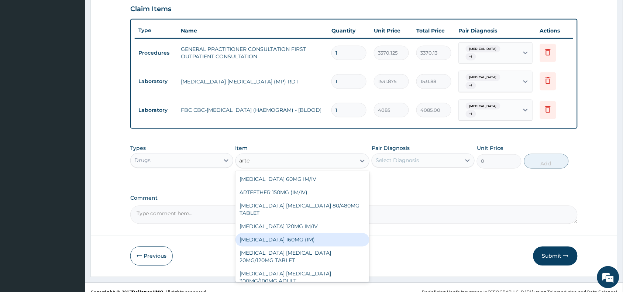
click at [279, 233] on div "ARTEMETHER 160MG (IM)" at bounding box center [303, 239] width 134 height 13
type input "1000.5"
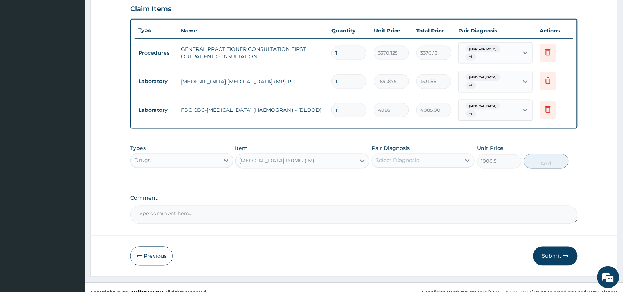
drag, startPoint x: 404, startPoint y: 150, endPoint x: 404, endPoint y: 157, distance: 6.6
click at [404, 157] on div "Select Diagnosis" at bounding box center [423, 161] width 103 height 14
click at [406, 172] on div "Malaria" at bounding box center [423, 179] width 103 height 15
checkbox input "true"
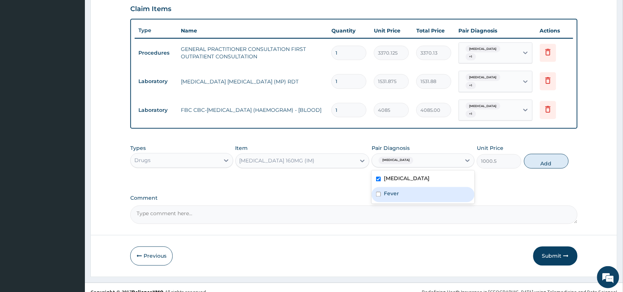
drag, startPoint x: 402, startPoint y: 186, endPoint x: 526, endPoint y: 185, distance: 124.1
click at [404, 187] on div "Fever" at bounding box center [423, 194] width 103 height 15
checkbox input "true"
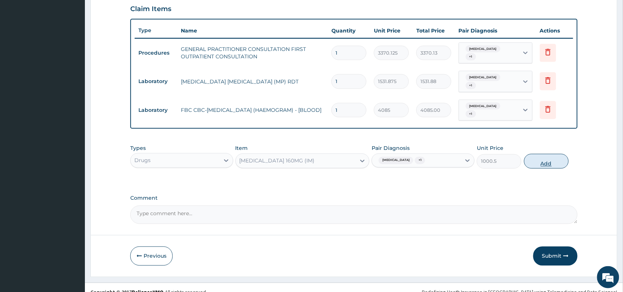
click at [551, 154] on button "Add" at bounding box center [546, 161] width 45 height 15
type input "0"
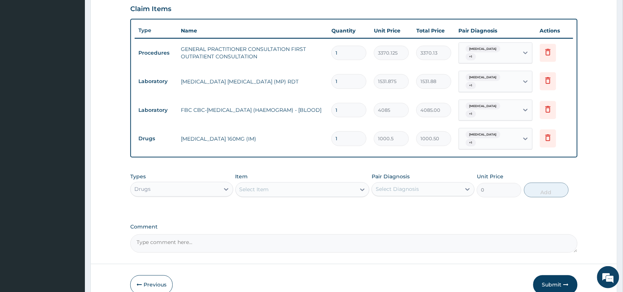
type input "0.00"
type input "3"
type input "3001.50"
type input "3"
click at [260, 186] on div "Select Item" at bounding box center [255, 189] width 30 height 7
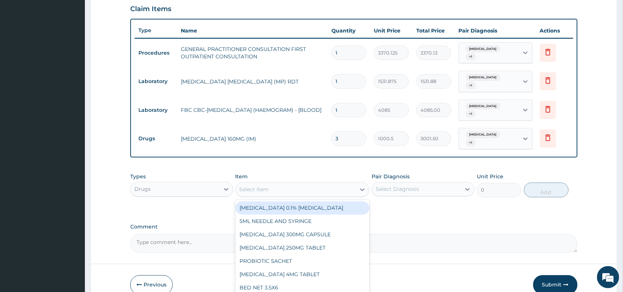
paste input "Amoxiclav"
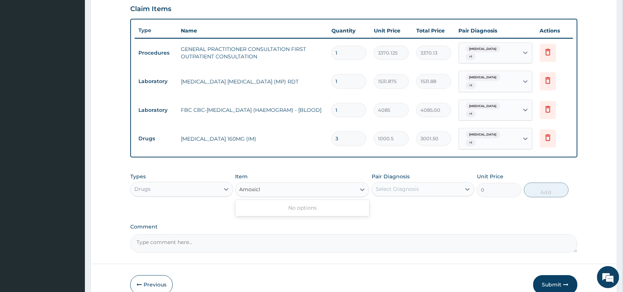
type input "Amoxic"
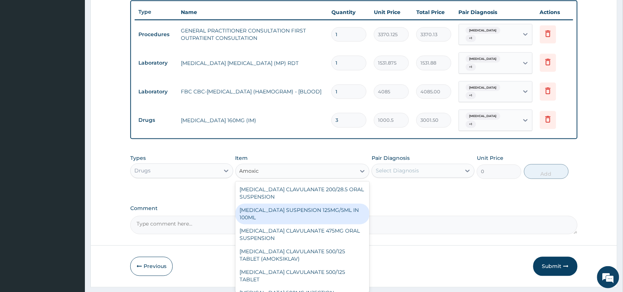
scroll to position [281, 0]
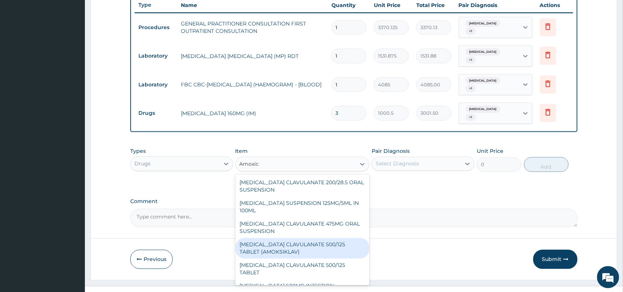
click at [302, 238] on div "AMOXICILLIN CLAVULANATE 500/125 TABLET (AMOKSIKLAV)" at bounding box center [303, 248] width 134 height 21
type input "756"
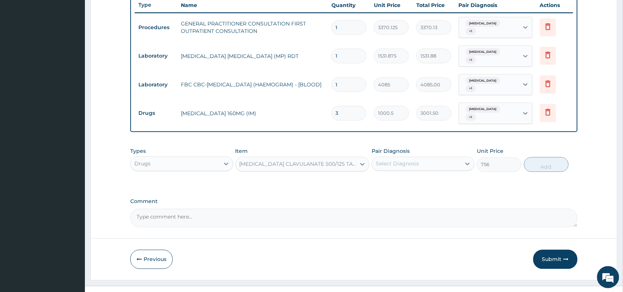
click at [408, 158] on div "Select Diagnosis" at bounding box center [416, 164] width 89 height 12
click at [401, 178] on label "Malaria" at bounding box center [407, 181] width 46 height 7
checkbox input "true"
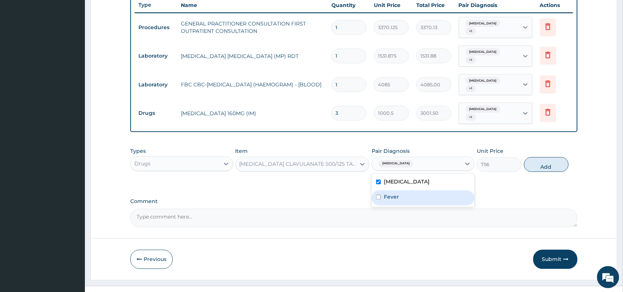
click at [392, 191] on div "Fever" at bounding box center [423, 198] width 103 height 15
checkbox input "true"
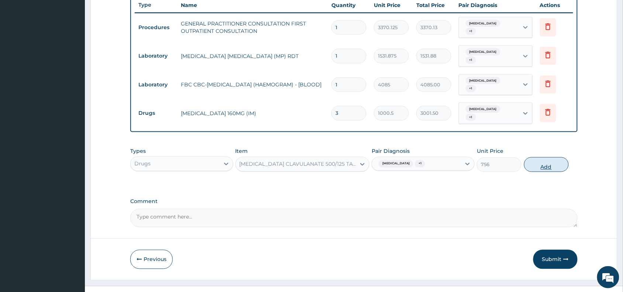
click at [551, 157] on button "Add" at bounding box center [546, 164] width 45 height 15
type input "0"
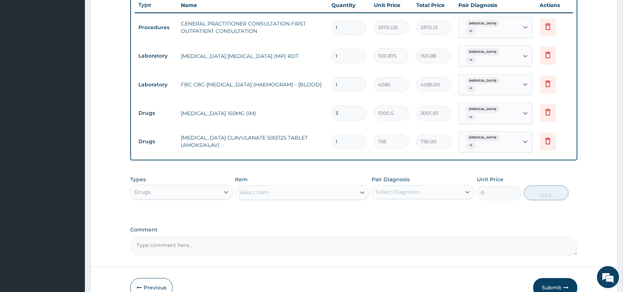
click at [248, 189] on div "Select Item" at bounding box center [255, 192] width 30 height 7
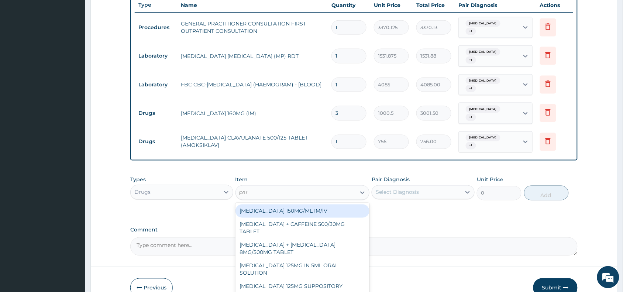
type input "para"
click at [291, 205] on div "PARACETAMOL 150MG/ML IM/IV" at bounding box center [303, 211] width 134 height 13
type input "300"
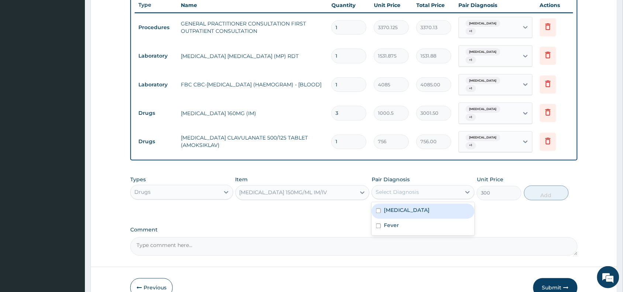
click at [391, 189] on div "Select Diagnosis" at bounding box center [397, 192] width 43 height 7
click at [396, 207] on label "Malaria" at bounding box center [407, 210] width 46 height 7
checkbox input "true"
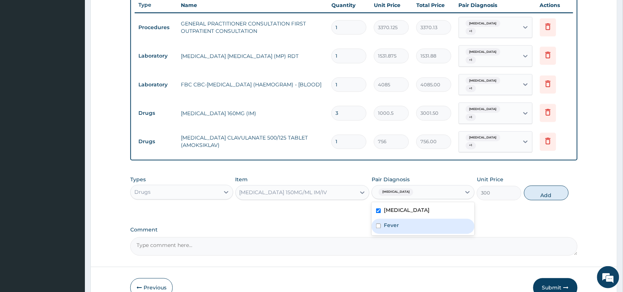
click at [394, 222] on label "Fever" at bounding box center [391, 225] width 15 height 7
checkbox input "true"
click at [545, 186] on button "Add" at bounding box center [546, 193] width 45 height 15
type input "0"
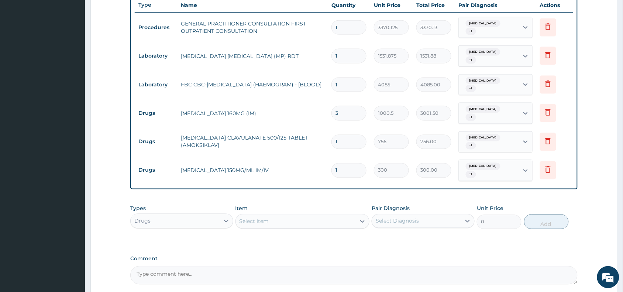
click at [344, 135] on input "1" at bounding box center [349, 142] width 35 height 14
type input "10"
type input "7560.00"
type input "10"
click at [257, 216] on div "Select Item" at bounding box center [296, 222] width 120 height 12
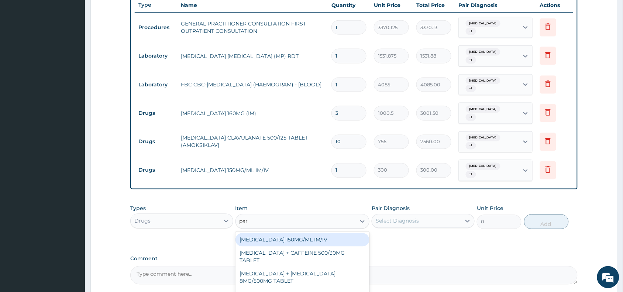
type input "para"
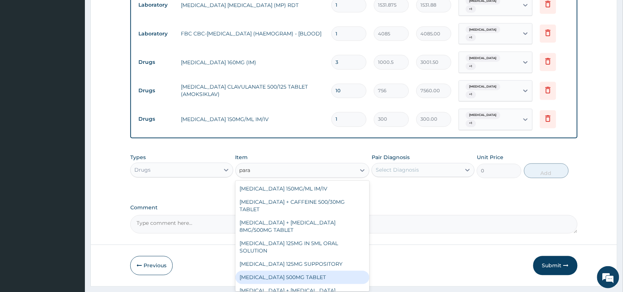
click at [305, 271] on div "PARACETAMOL 500MG TABLET" at bounding box center [303, 277] width 134 height 13
type input "30"
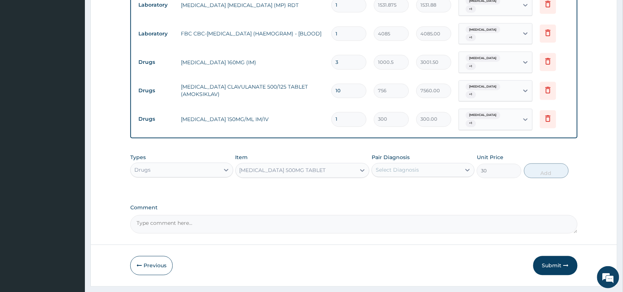
click at [399, 167] on div "Select Diagnosis" at bounding box center [397, 170] width 43 height 7
click at [406, 182] on div "Malaria" at bounding box center [423, 189] width 103 height 15
checkbox input "true"
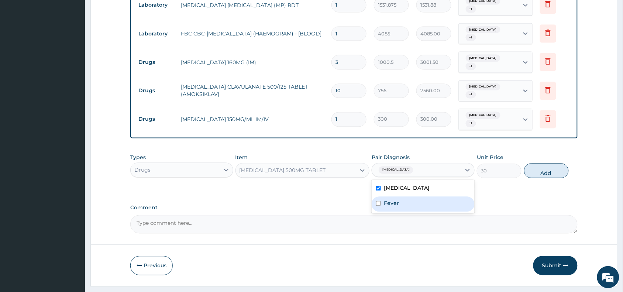
click at [409, 197] on div "Fever" at bounding box center [423, 204] width 103 height 15
checkbox input "true"
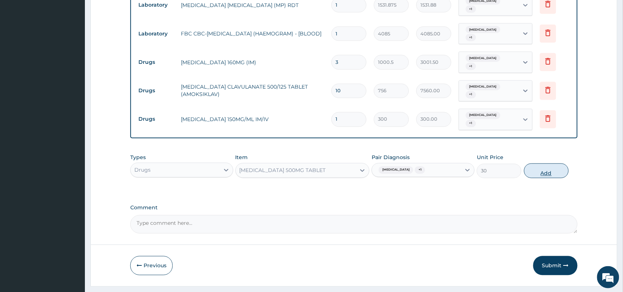
click at [559, 164] on button "Add" at bounding box center [546, 171] width 45 height 15
type input "0"
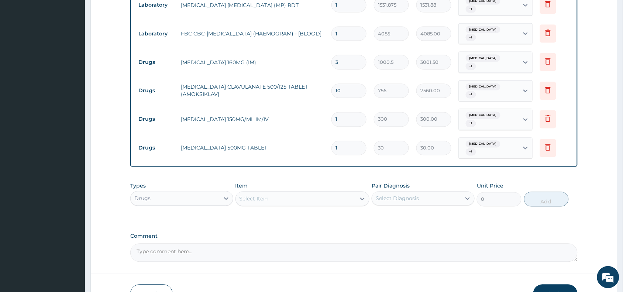
type input "18"
type input "540.00"
type input "18"
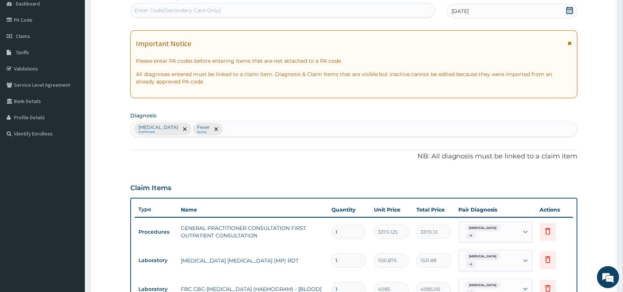
click at [213, 130] on div "Malaria Confirmed Fever Query" at bounding box center [354, 129] width 447 height 16
type input "uti"
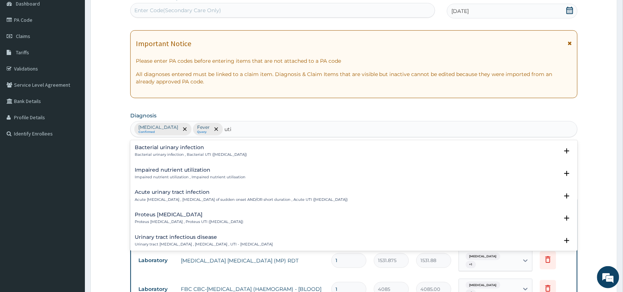
click at [161, 146] on h4 "Bacterial urinary infection" at bounding box center [191, 148] width 112 height 6
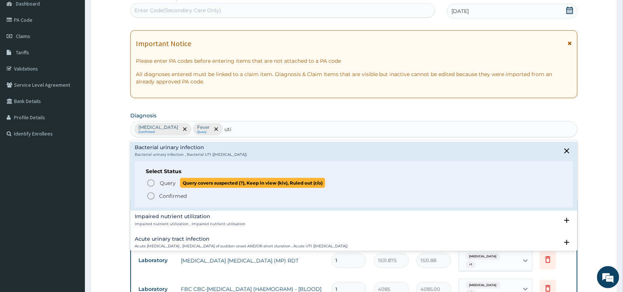
click at [153, 183] on icon "status option query" at bounding box center [151, 183] width 9 height 9
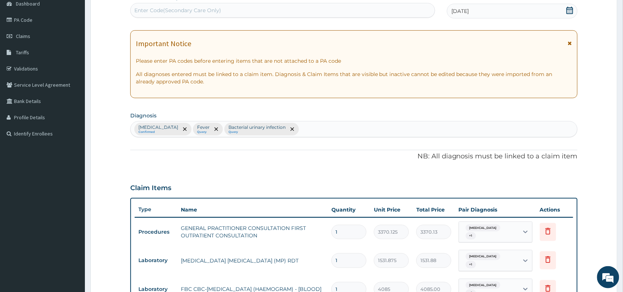
scroll to position [332, 0]
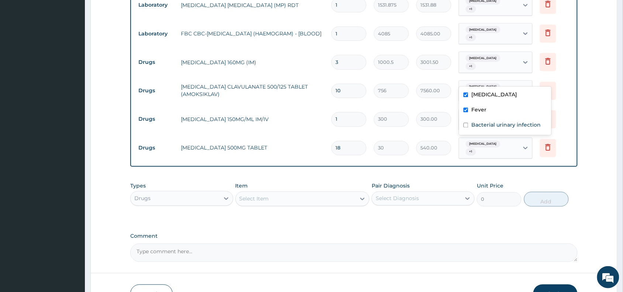
click at [507, 81] on div "Malaria + 1" at bounding box center [489, 91] width 60 height 21
click at [468, 94] on input "checkbox" at bounding box center [466, 95] width 5 height 5
checkbox input "false"
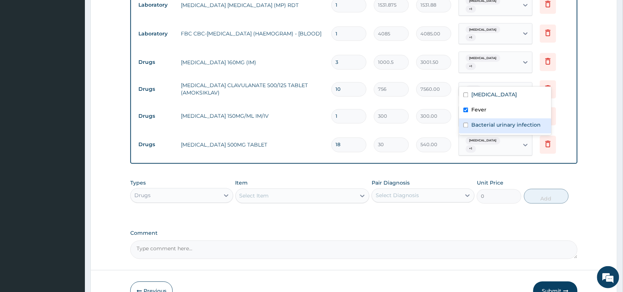
click at [464, 124] on input "checkbox" at bounding box center [466, 125] width 5 height 5
checkbox input "true"
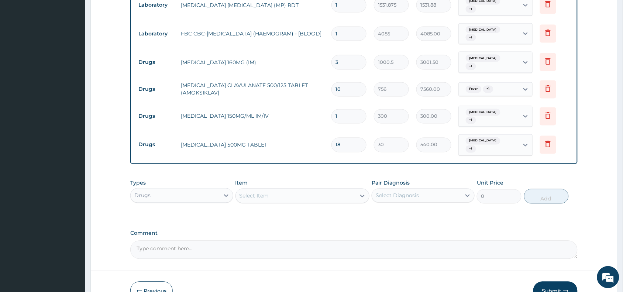
click at [546, 282] on button "Submit" at bounding box center [556, 291] width 44 height 19
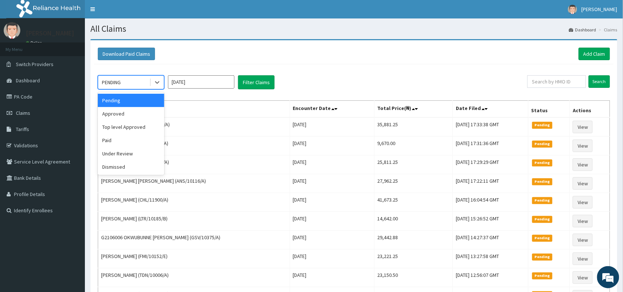
click at [117, 76] on div "PENDING" at bounding box center [123, 82] width 51 height 12
click at [119, 116] on div "Approved" at bounding box center [131, 113] width 66 height 13
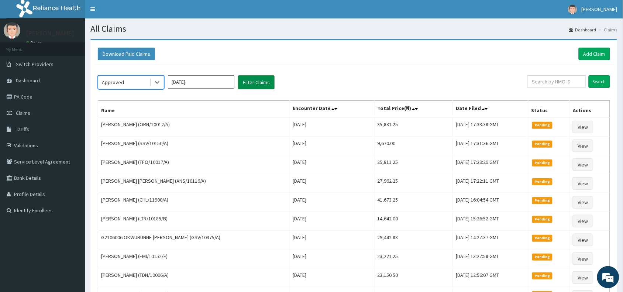
click at [254, 82] on button "Filter Claims" at bounding box center [256, 82] width 37 height 14
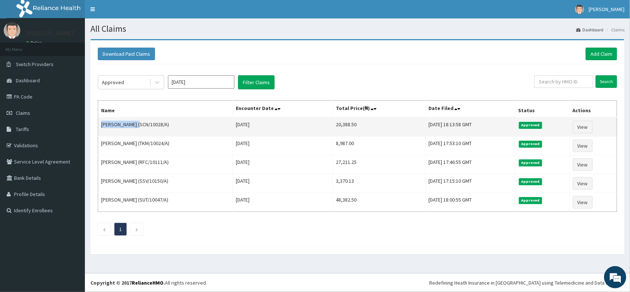
drag, startPoint x: 132, startPoint y: 126, endPoint x: 98, endPoint y: 123, distance: 34.2
click at [98, 123] on td "[PERSON_NAME] (SCN/10028/A)" at bounding box center [165, 126] width 135 height 19
copy td "[PERSON_NAME]"
